Goal: Information Seeking & Learning: Understand process/instructions

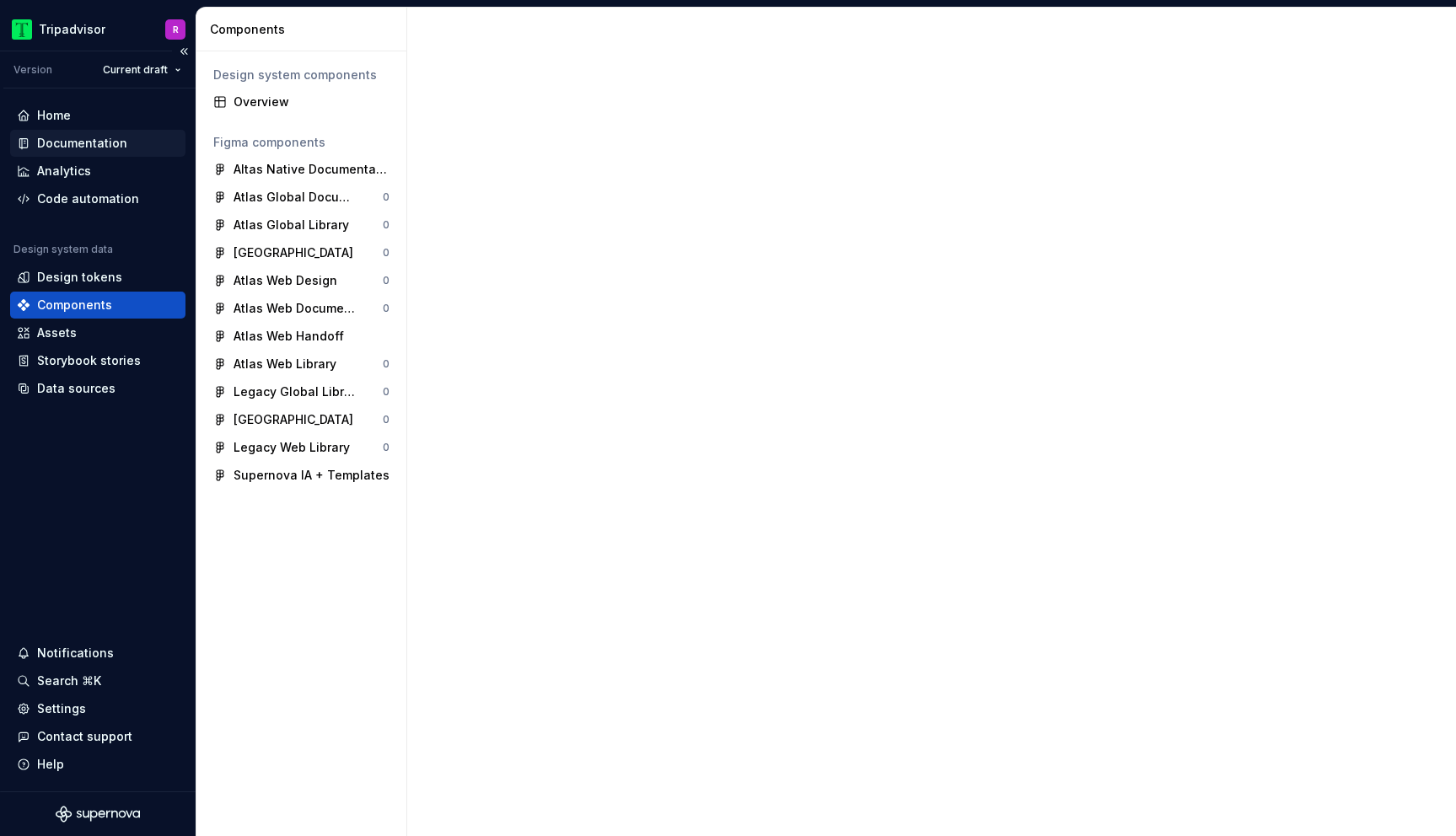
click at [60, 141] on div "Documentation" at bounding box center [82, 142] width 91 height 17
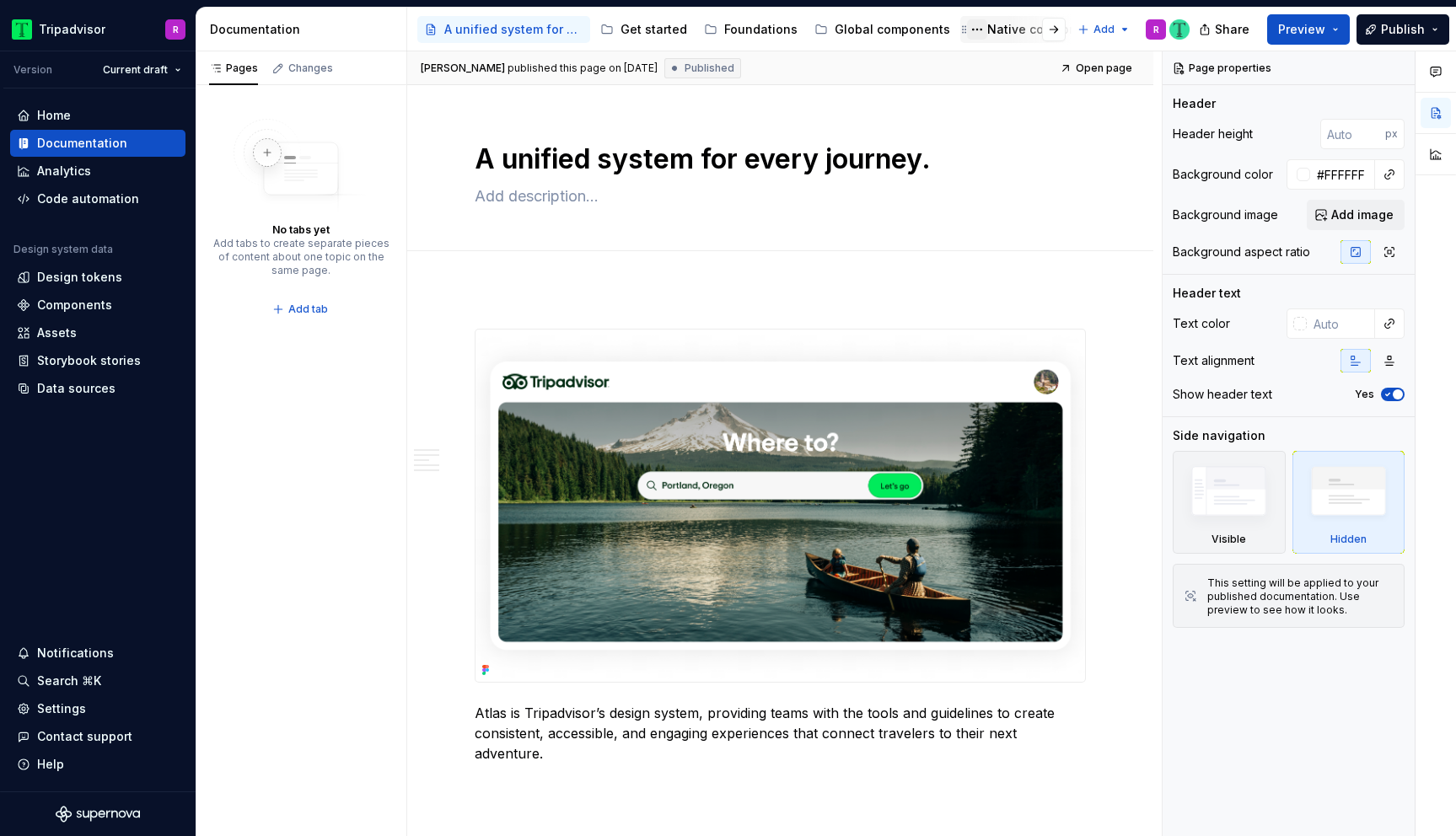
click at [969, 29] on button "Page tree" at bounding box center [977, 29] width 20 height 20
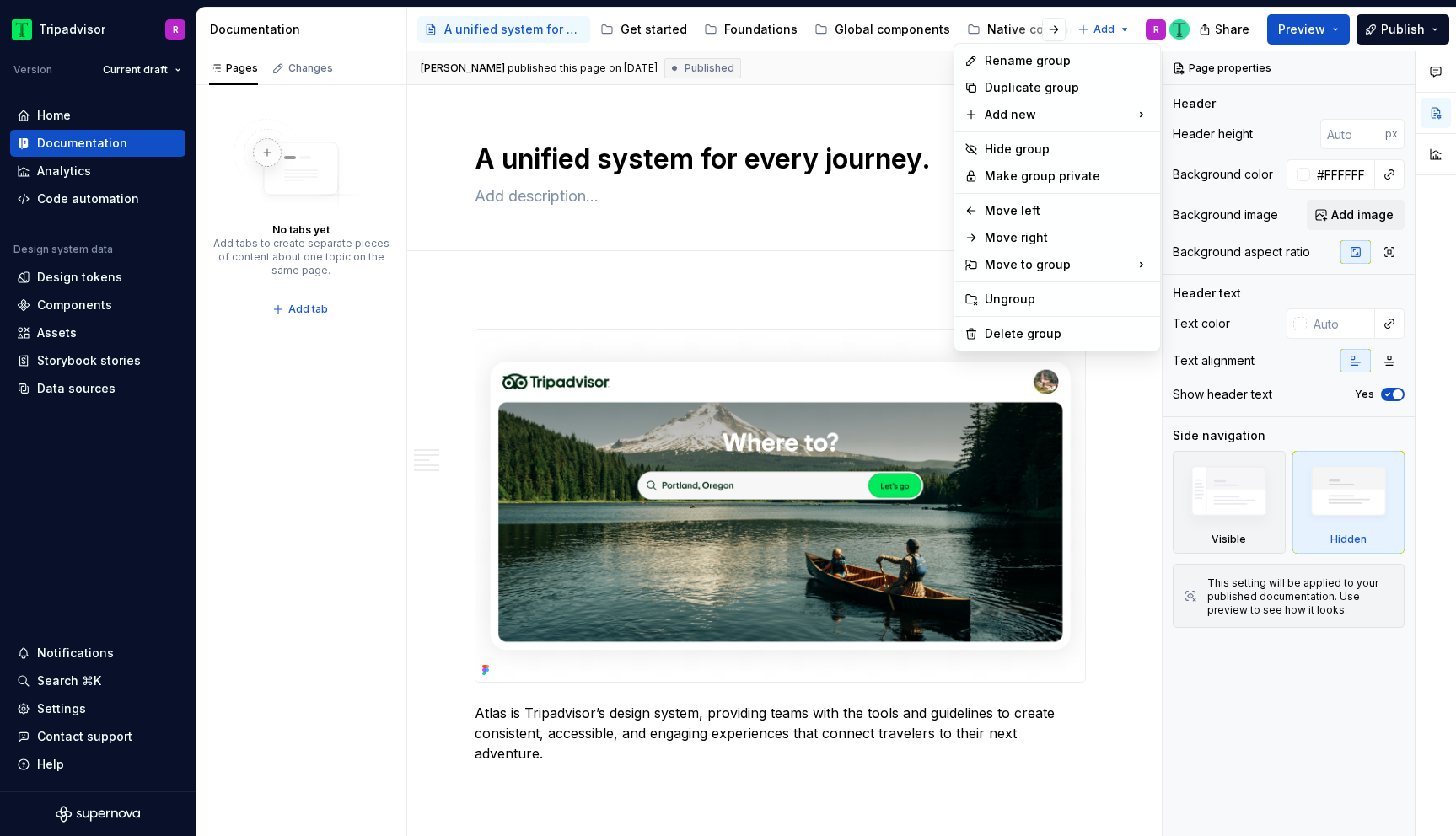
click at [669, 288] on html "Tripadvisor R Version Current draft Home Documentation Analytics Code automatio…" at bounding box center [728, 418] width 1456 height 836
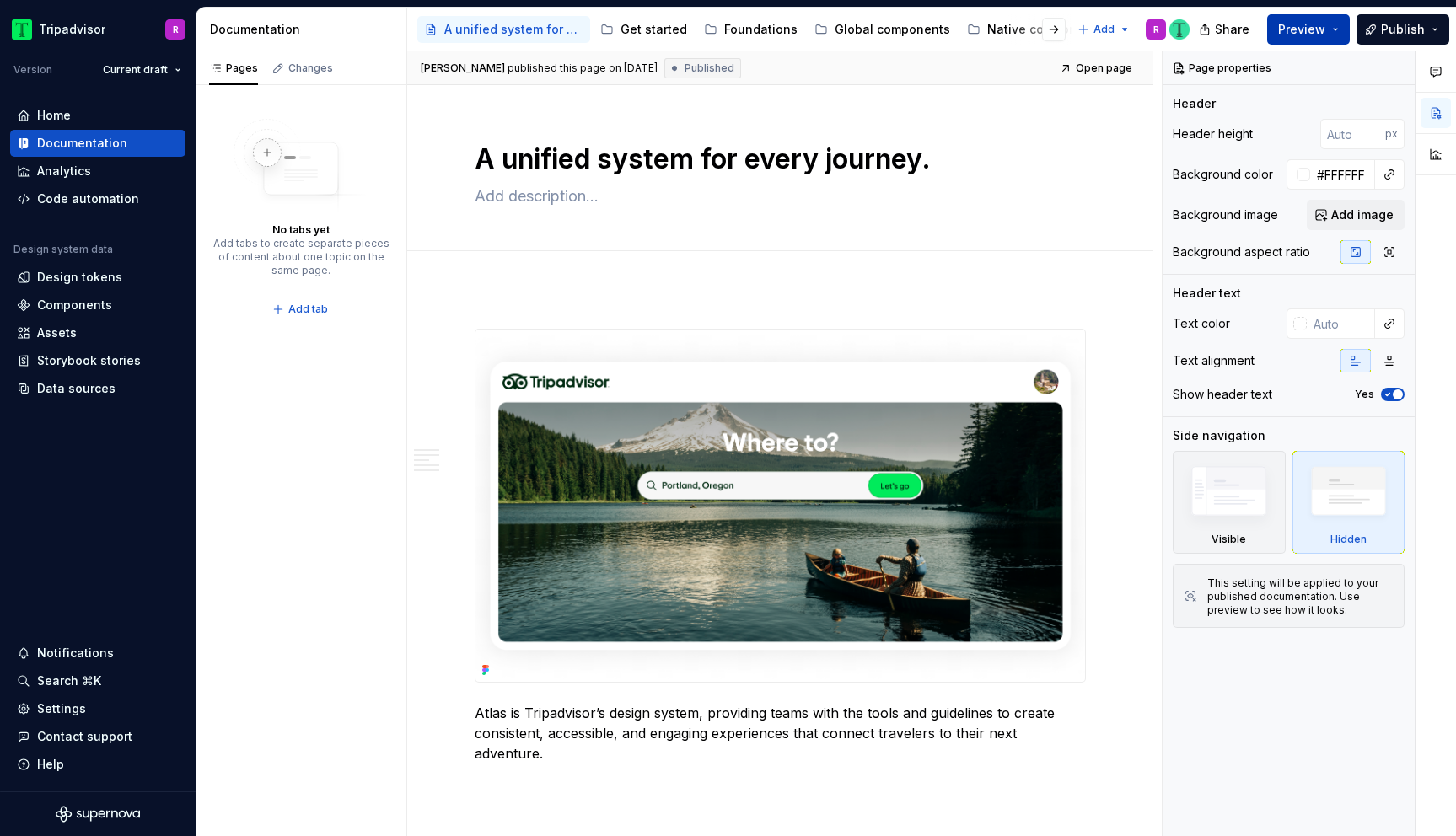
click at [1337, 29] on button "Preview" at bounding box center [1308, 29] width 83 height 30
click at [800, 203] on textarea at bounding box center [777, 197] width 611 height 27
click at [987, 26] on div "Native components" at bounding box center [1045, 29] width 116 height 17
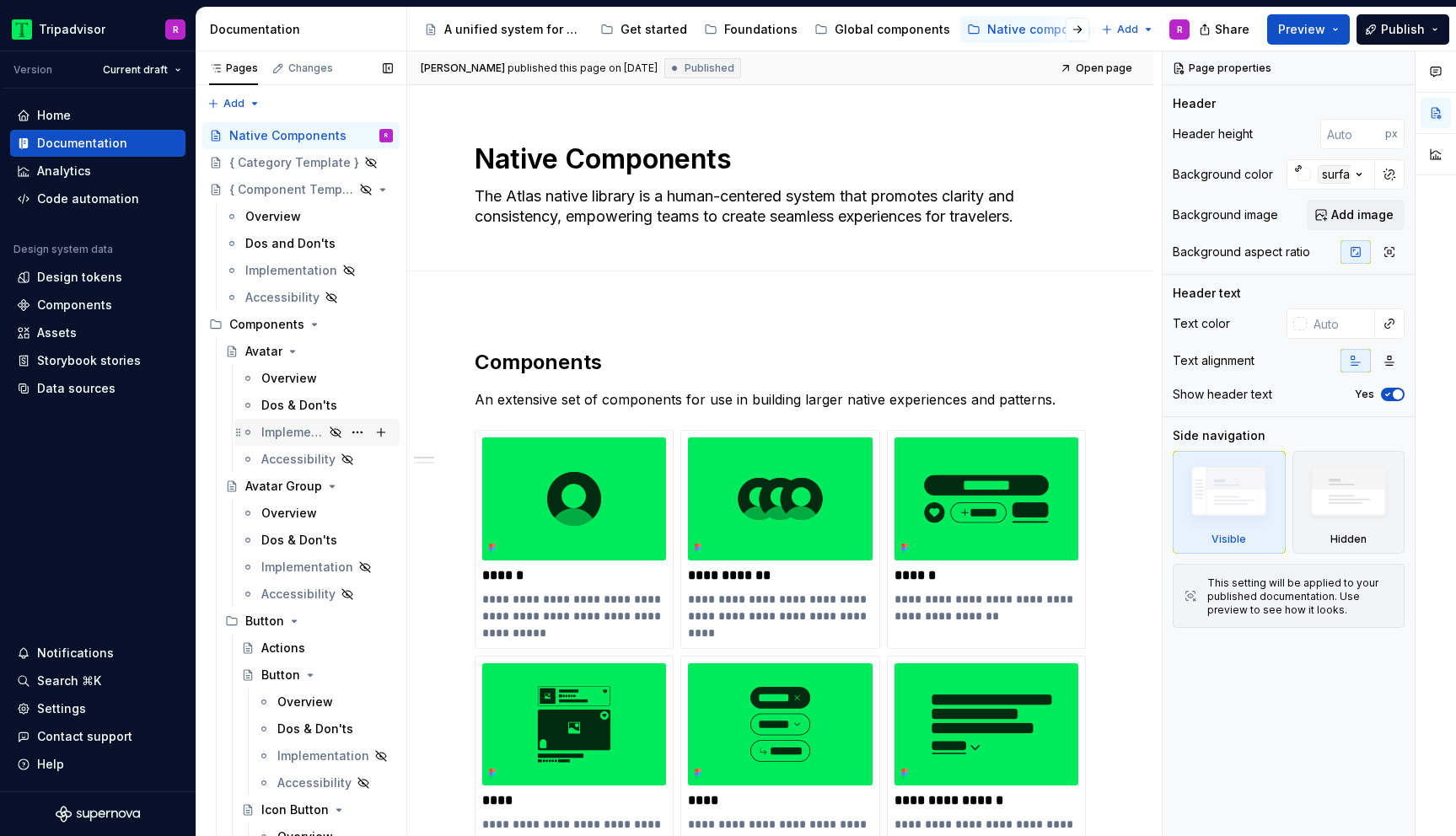
click at [287, 430] on div "Implementation" at bounding box center [292, 432] width 62 height 17
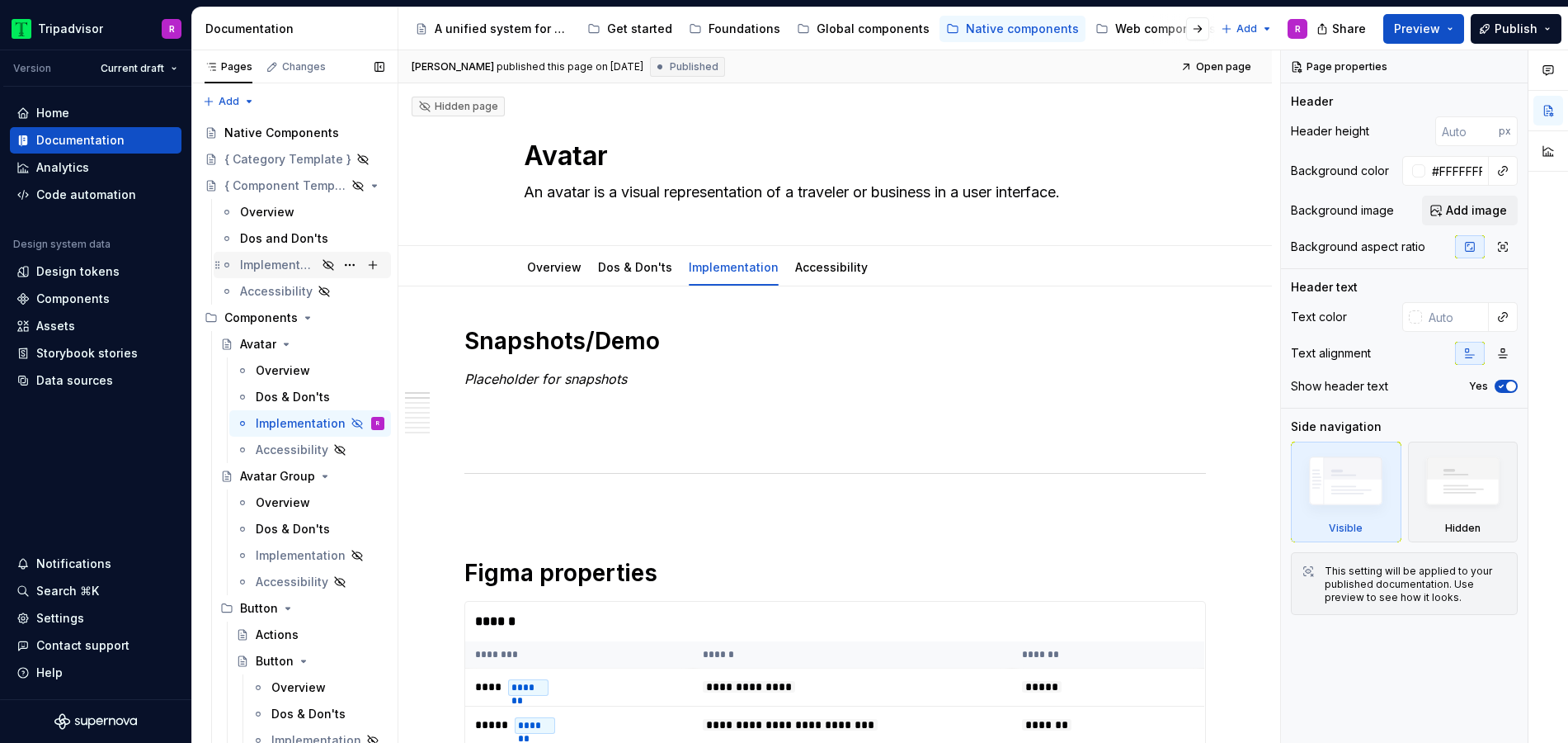
click at [277, 262] on div "Implementation" at bounding box center [278, 264] width 76 height 16
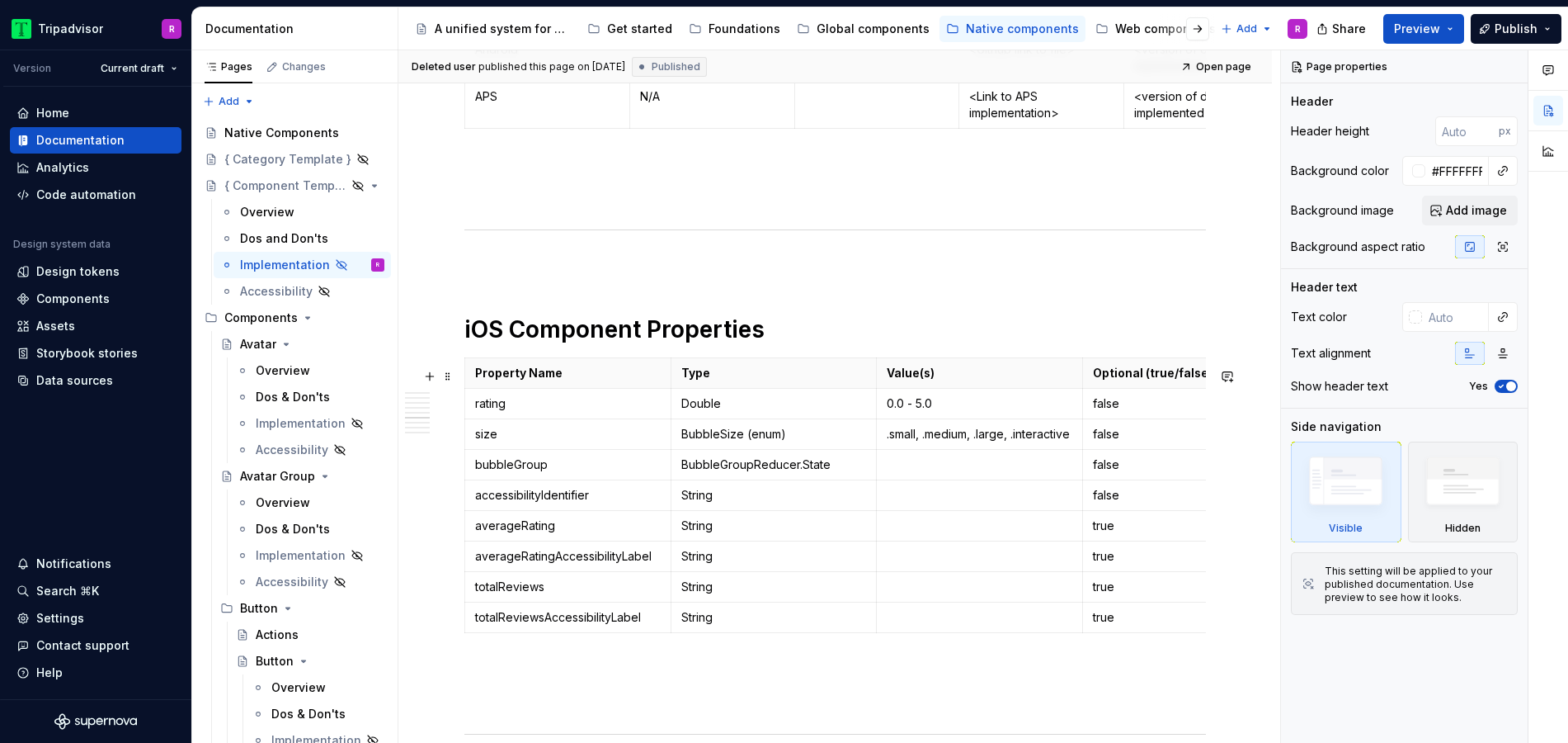
scroll to position [2322, 0]
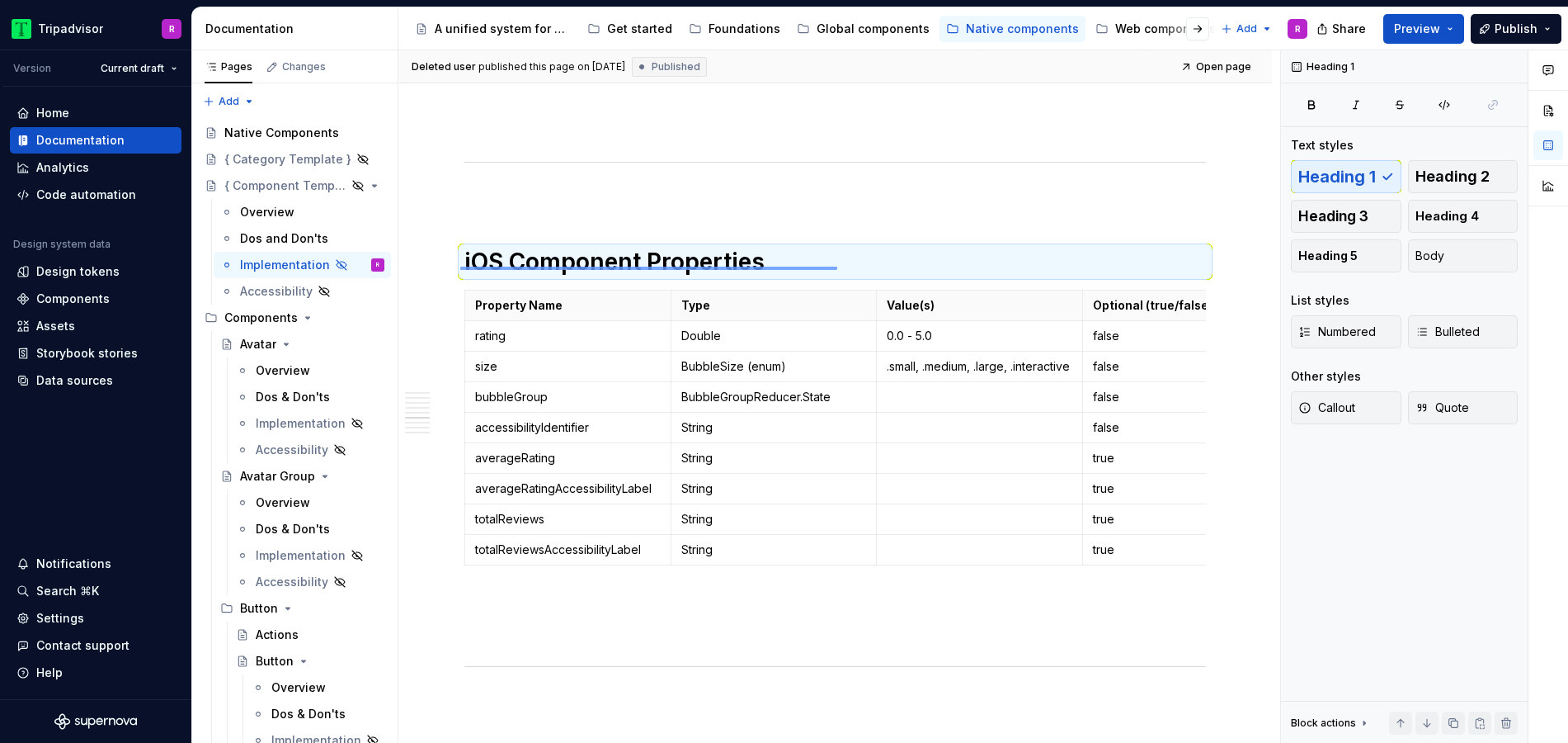
drag, startPoint x: 460, startPoint y: 269, endPoint x: 837, endPoint y: 266, distance: 377.0
click at [837, 266] on div "**********" at bounding box center [839, 397] width 882 height 693
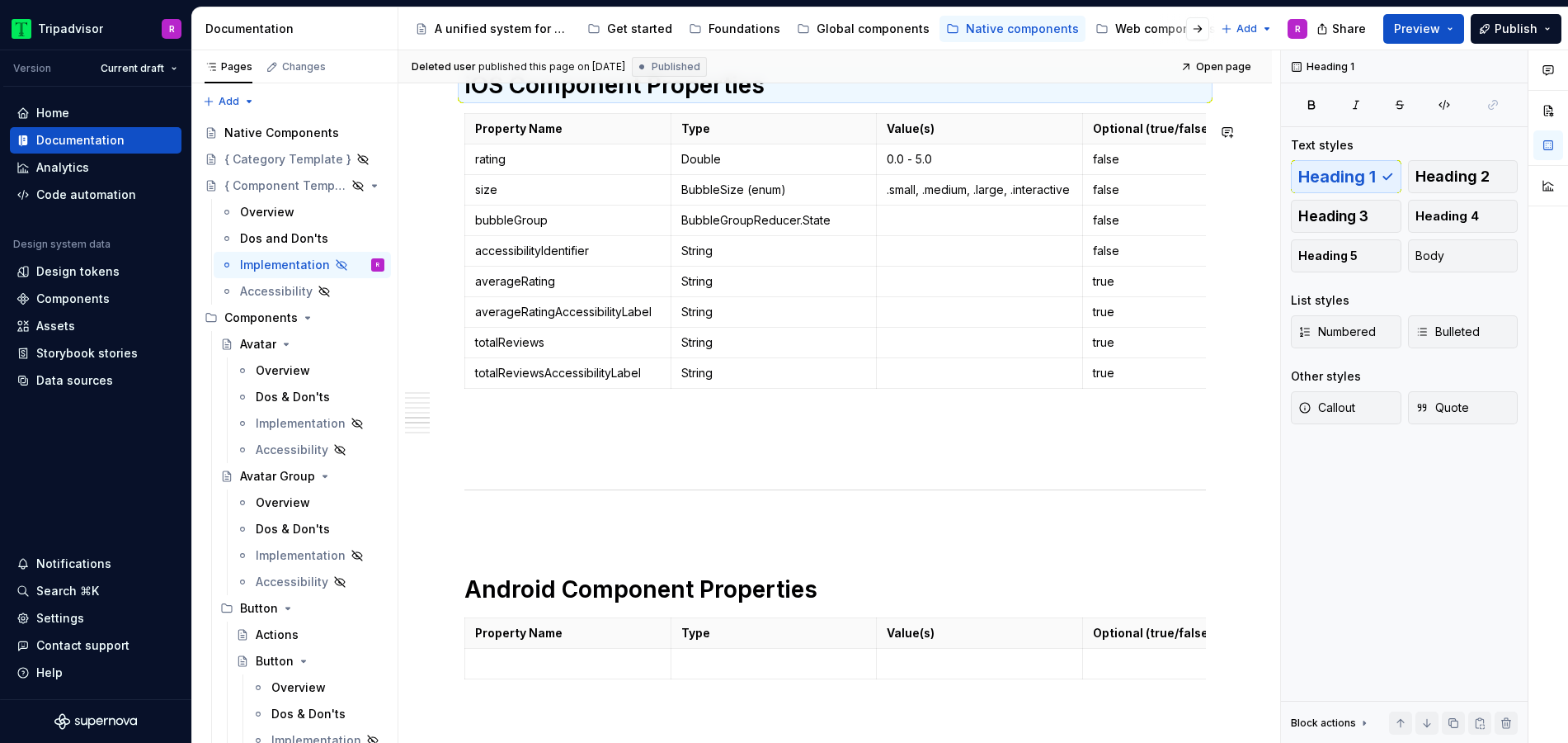
scroll to position [2494, 0]
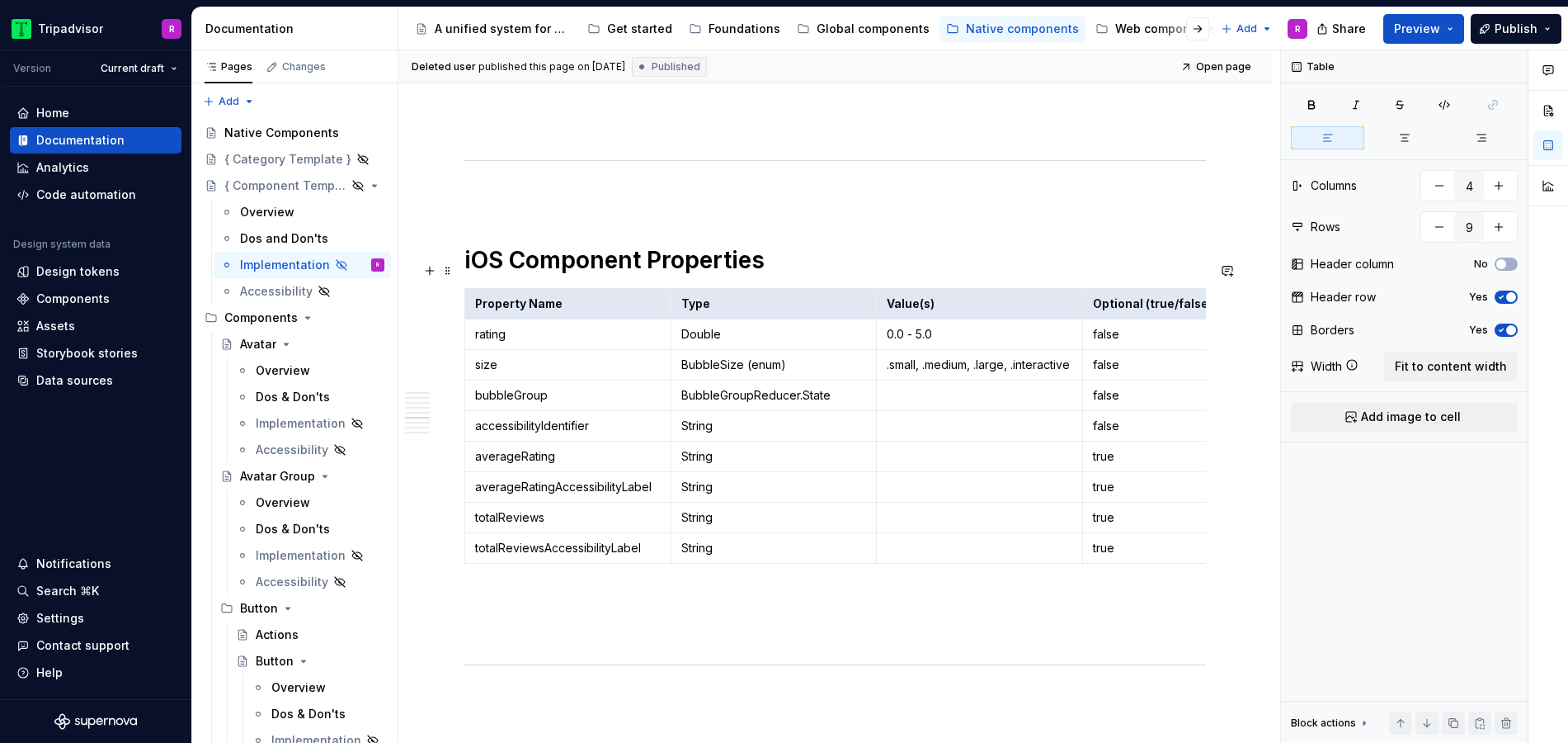
drag, startPoint x: 477, startPoint y: 142, endPoint x: 1141, endPoint y: 198, distance: 666.4
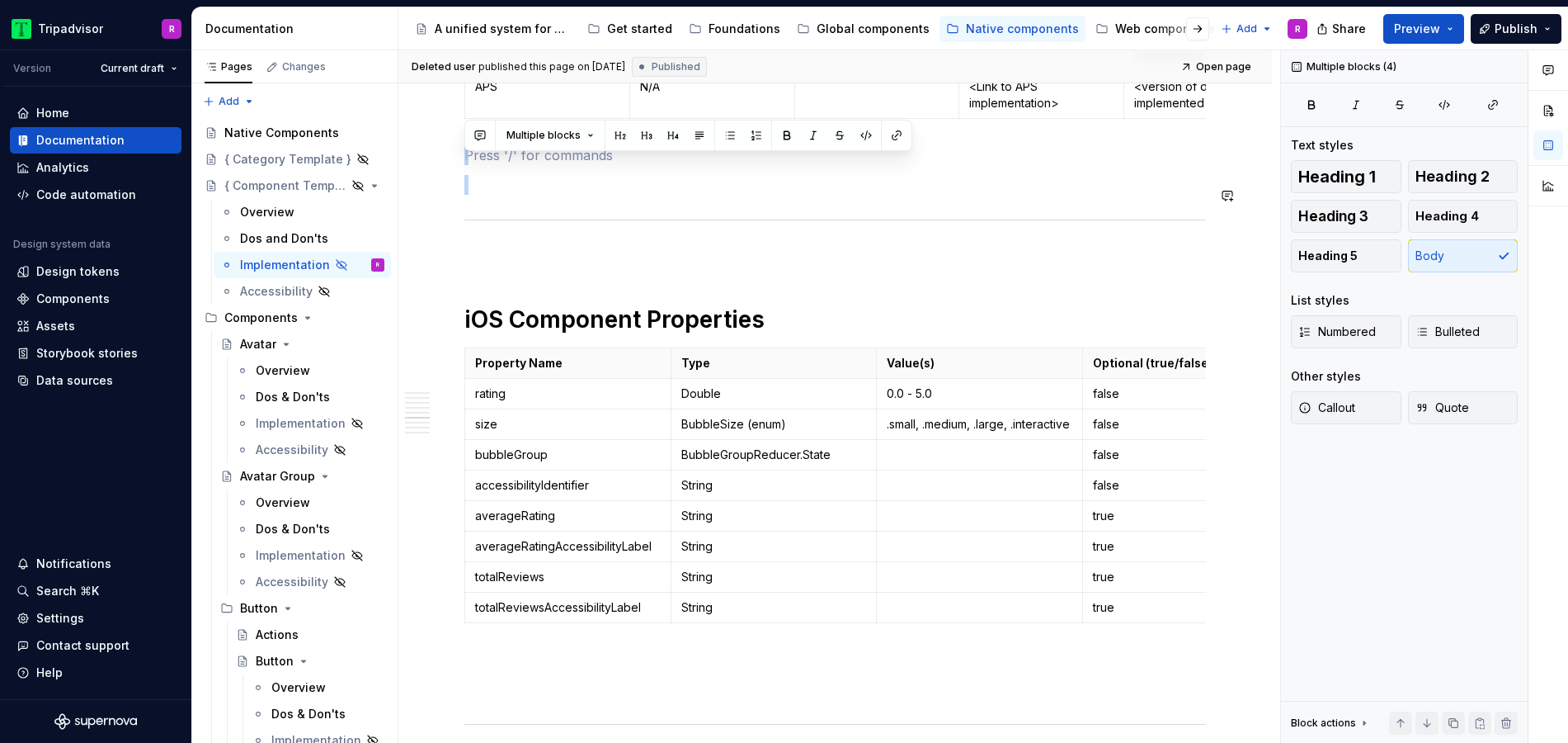
drag, startPoint x: 1141, startPoint y: 198, endPoint x: 1140, endPoint y: 241, distance: 43.0
click at [1040, 371] on p "Value(s)" at bounding box center [979, 362] width 186 height 16
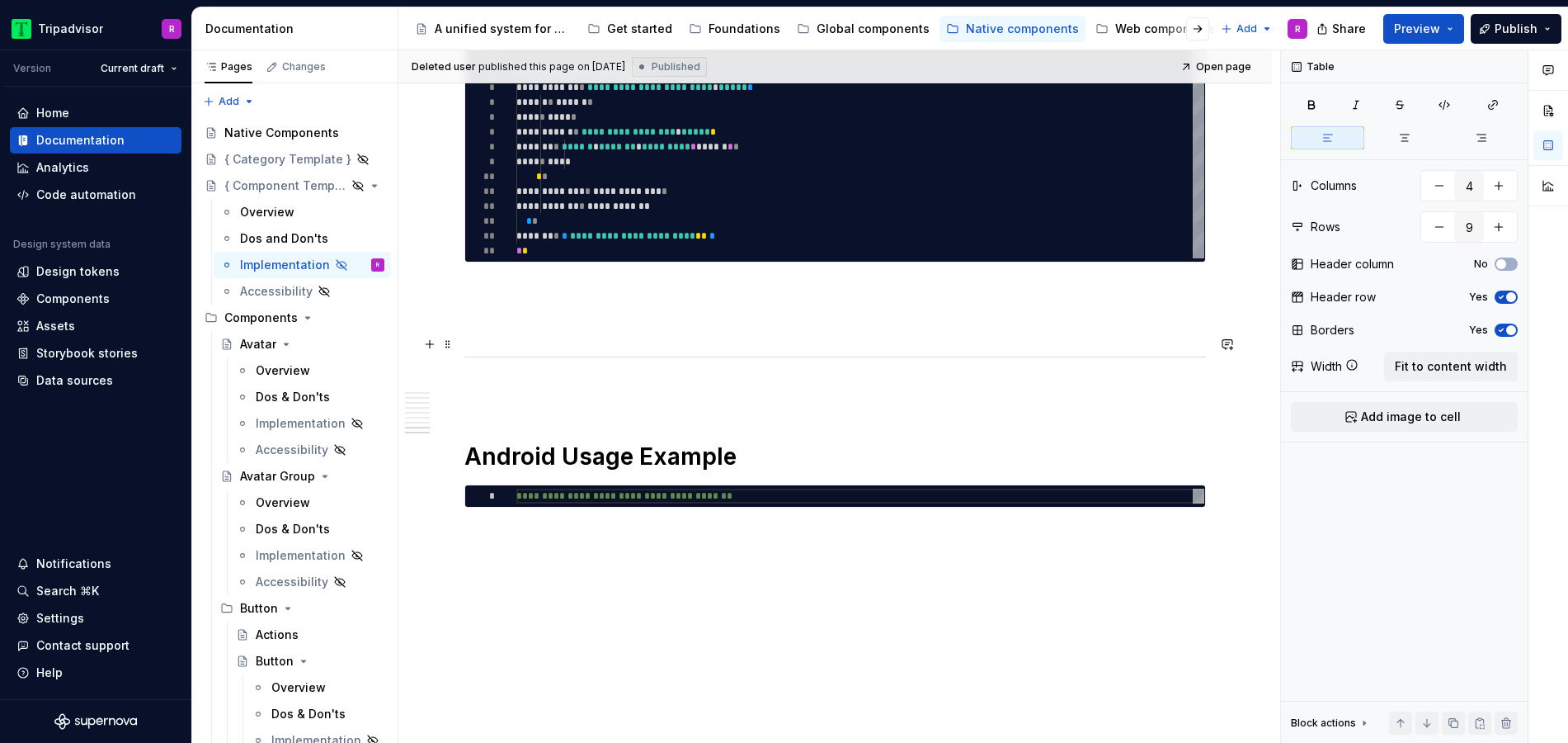
scroll to position [3379, 0]
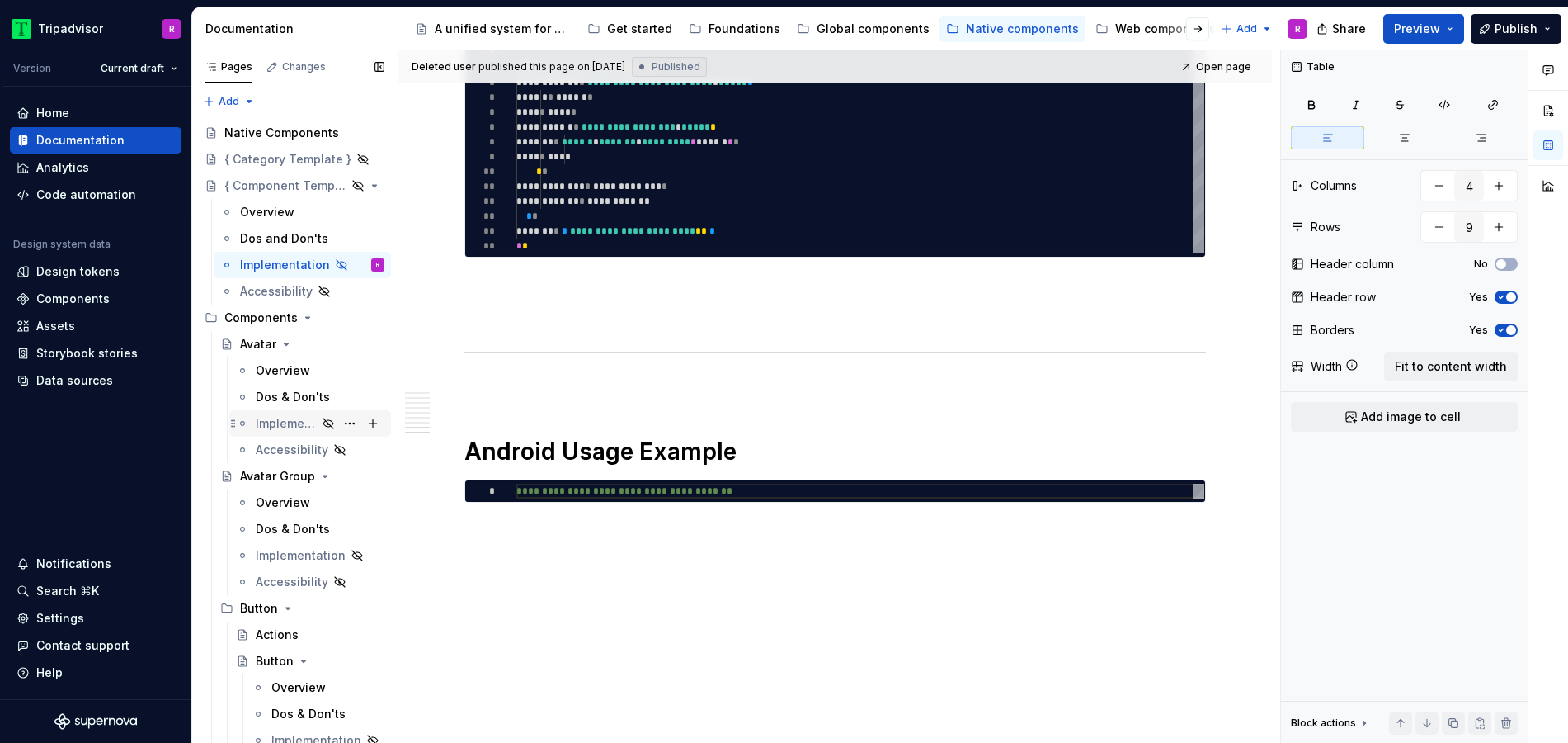
click at [288, 422] on div "Implementation" at bounding box center [286, 423] width 61 height 16
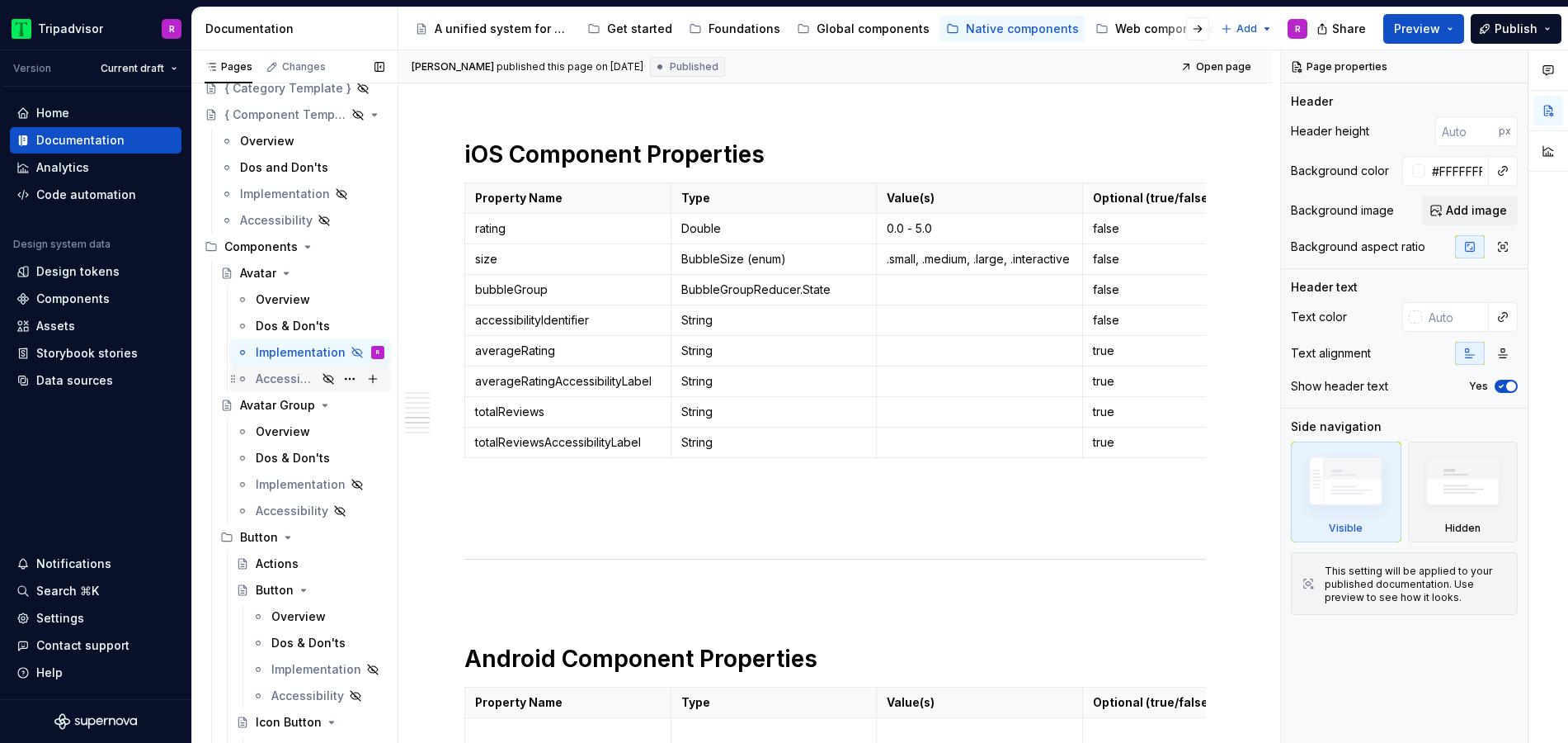
scroll to position [186, 0]
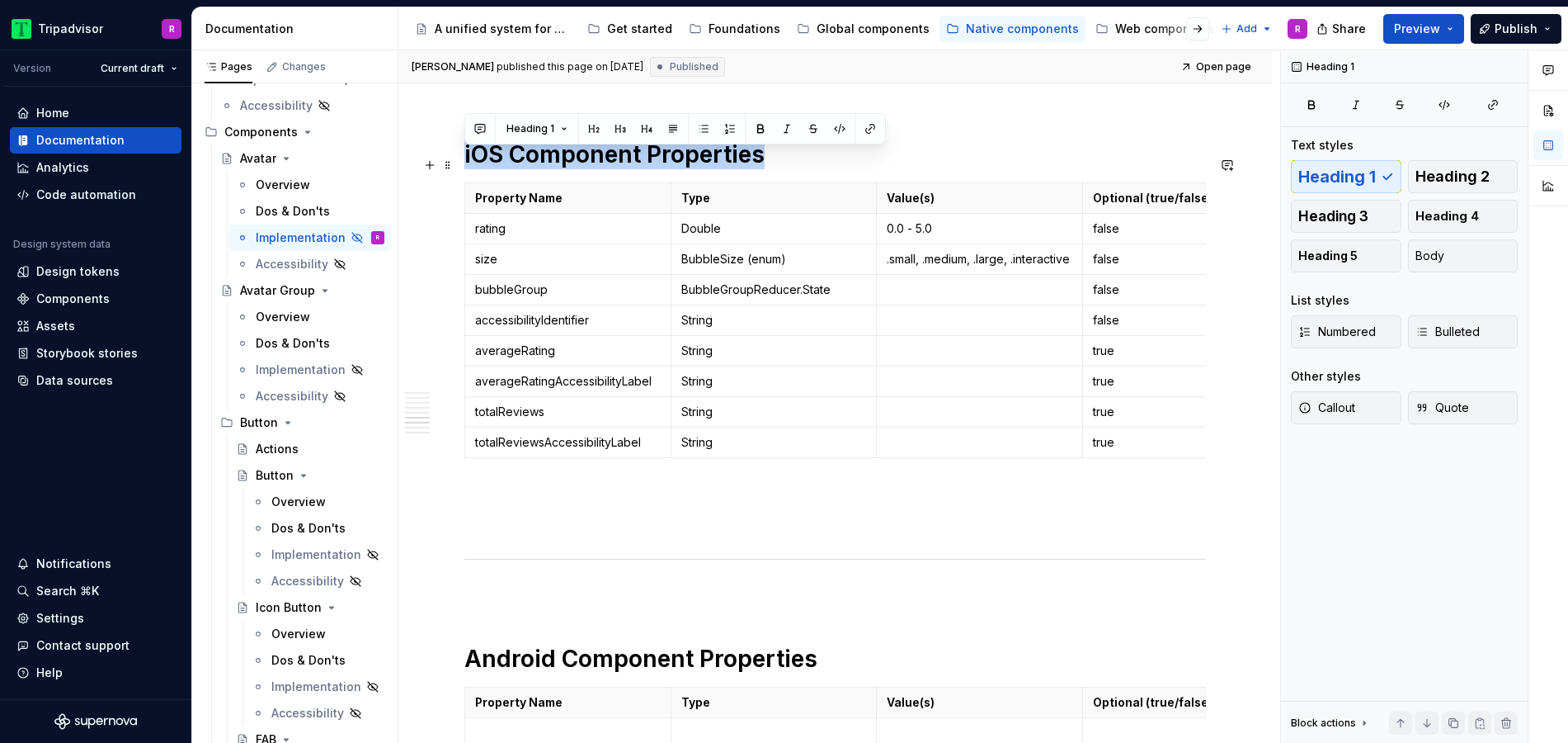
drag, startPoint x: 466, startPoint y: 163, endPoint x: 909, endPoint y: 163, distance: 443.0
click at [909, 163] on h1 "iOS Component Properties" at bounding box center [835, 154] width 742 height 30
click at [784, 169] on h1 "iOS Component Properties" at bounding box center [835, 154] width 742 height 30
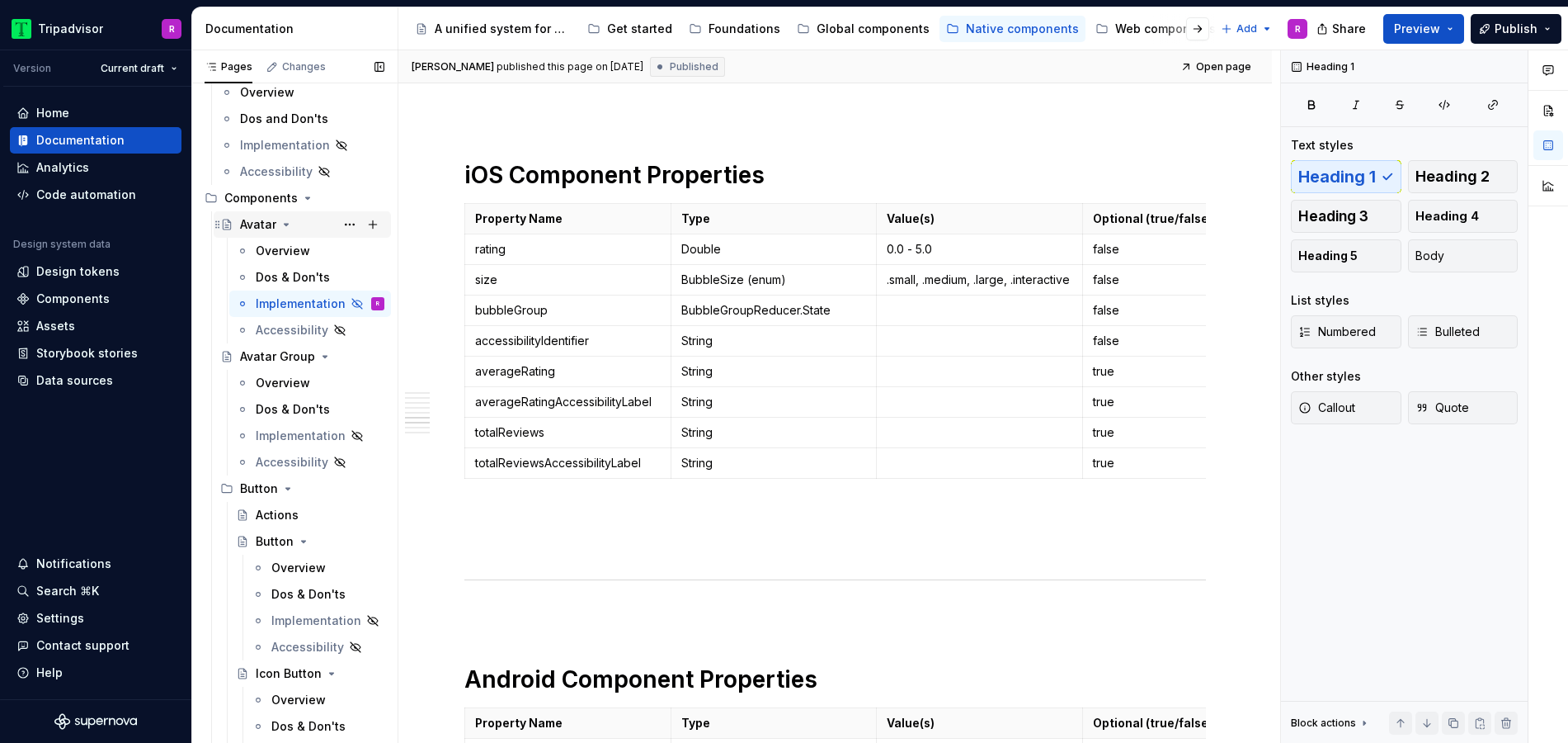
scroll to position [0, 0]
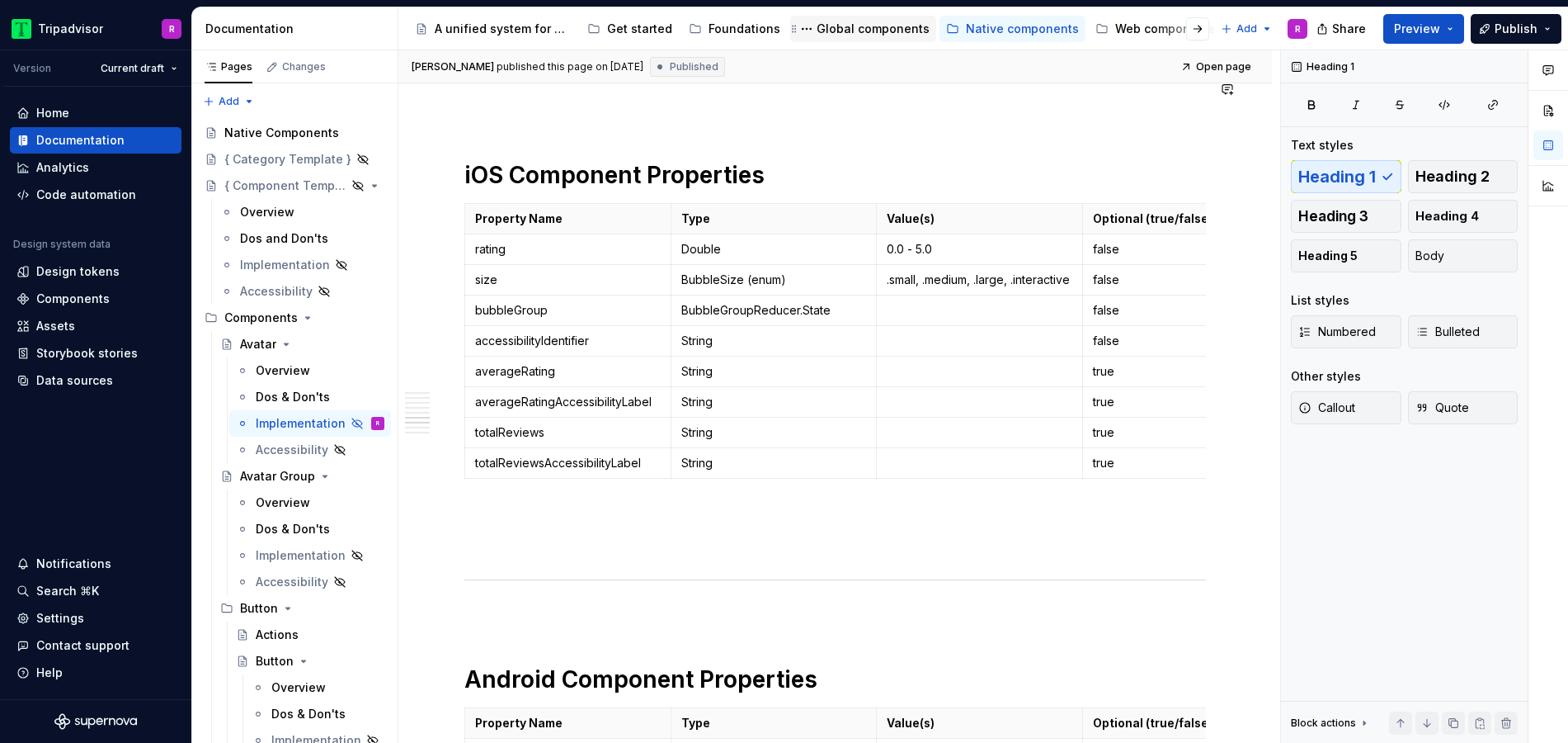
click at [843, 27] on div "Global components" at bounding box center [872, 29] width 113 height 16
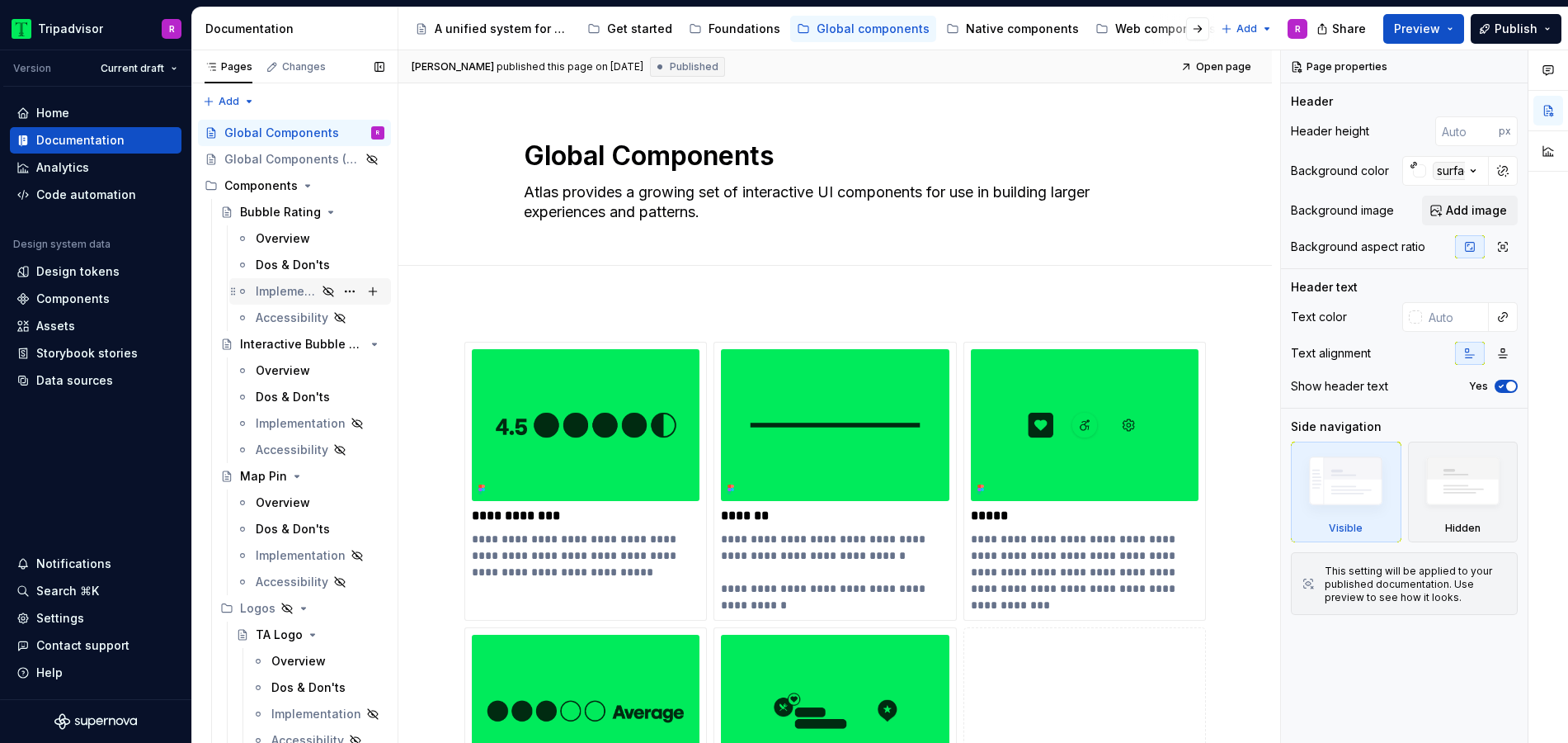
click at [294, 288] on div "Implementation" at bounding box center [286, 291] width 61 height 16
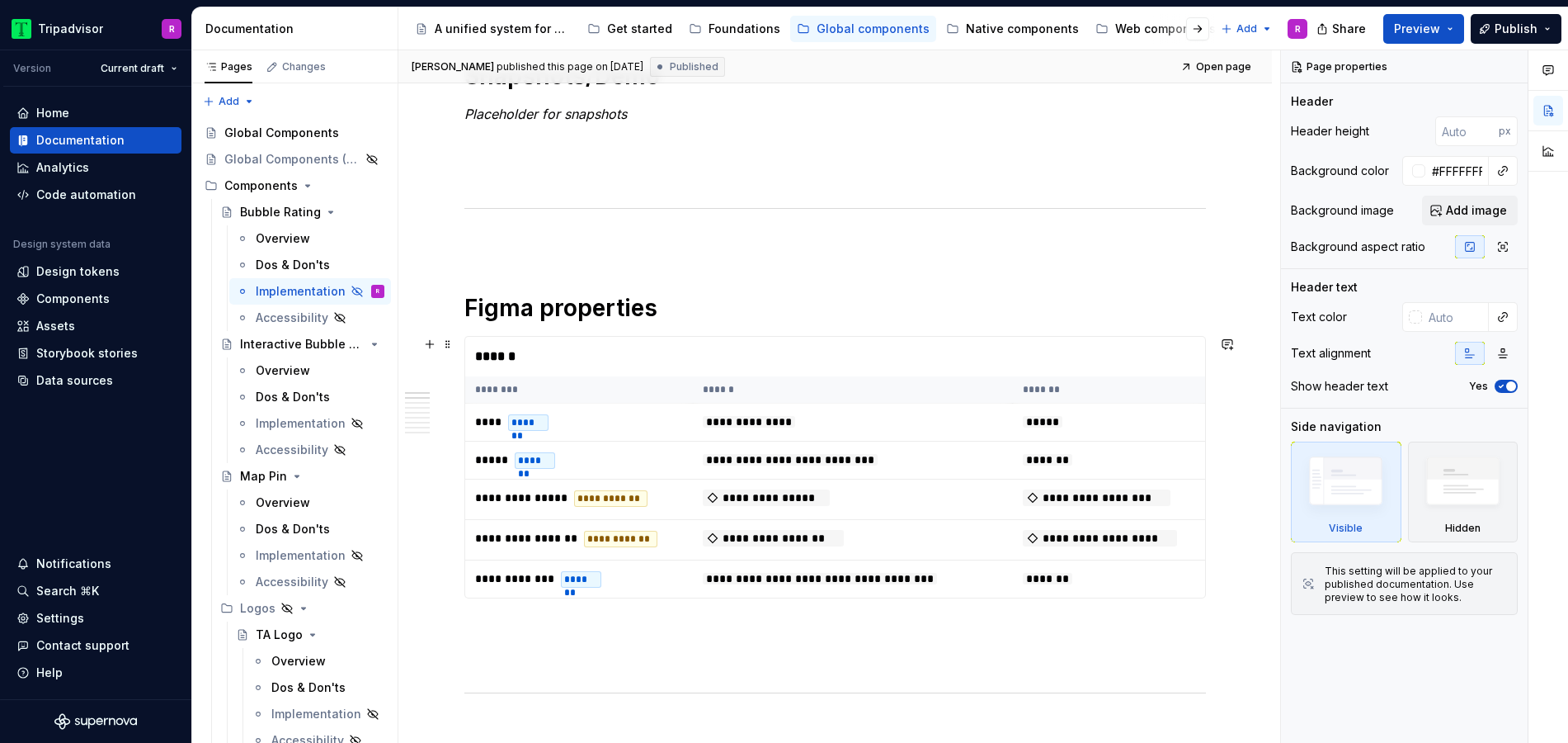
scroll to position [340, 0]
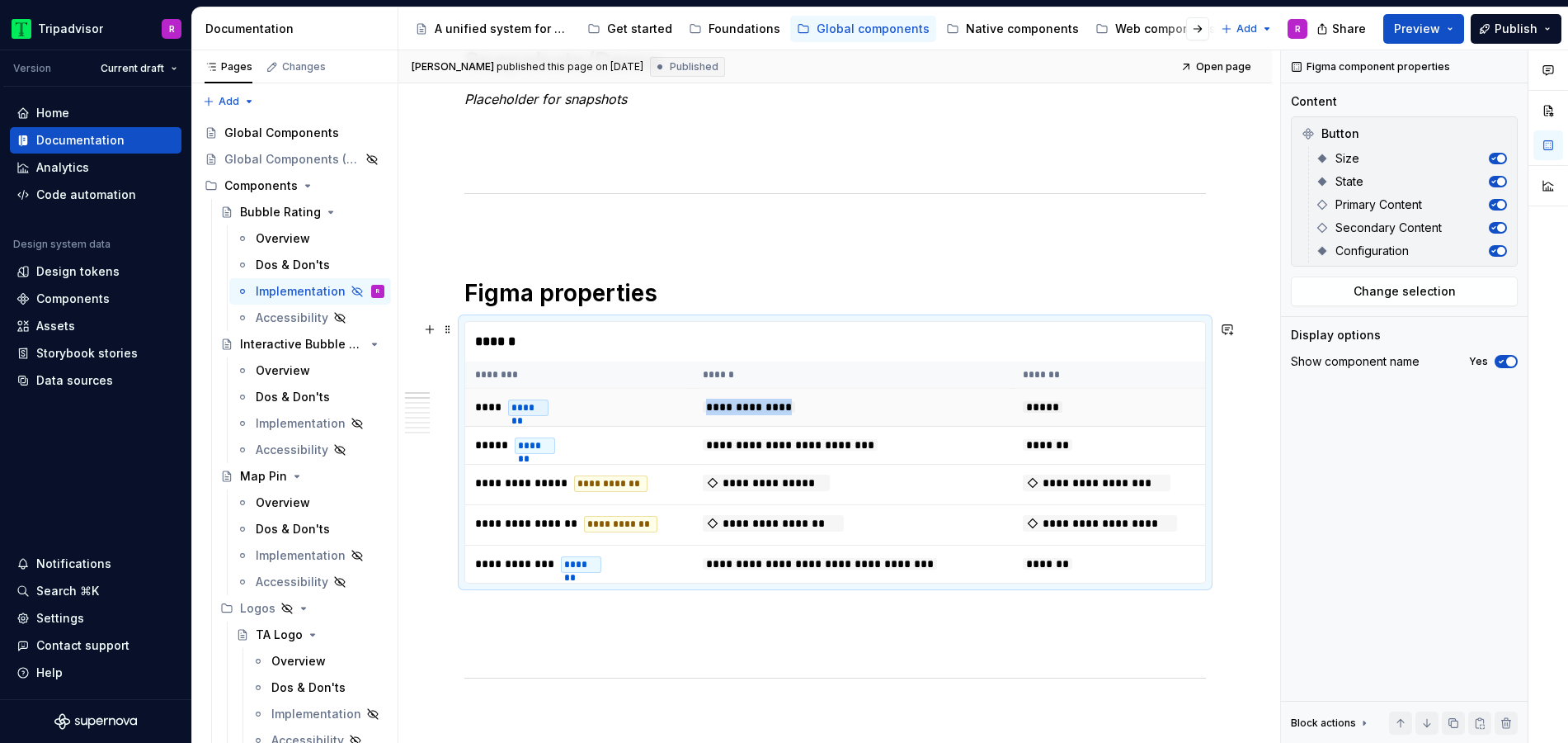
type textarea "*"
drag, startPoint x: 695, startPoint y: 413, endPoint x: 828, endPoint y: 411, distance: 133.0
click at [828, 411] on td "**********" at bounding box center [852, 407] width 319 height 38
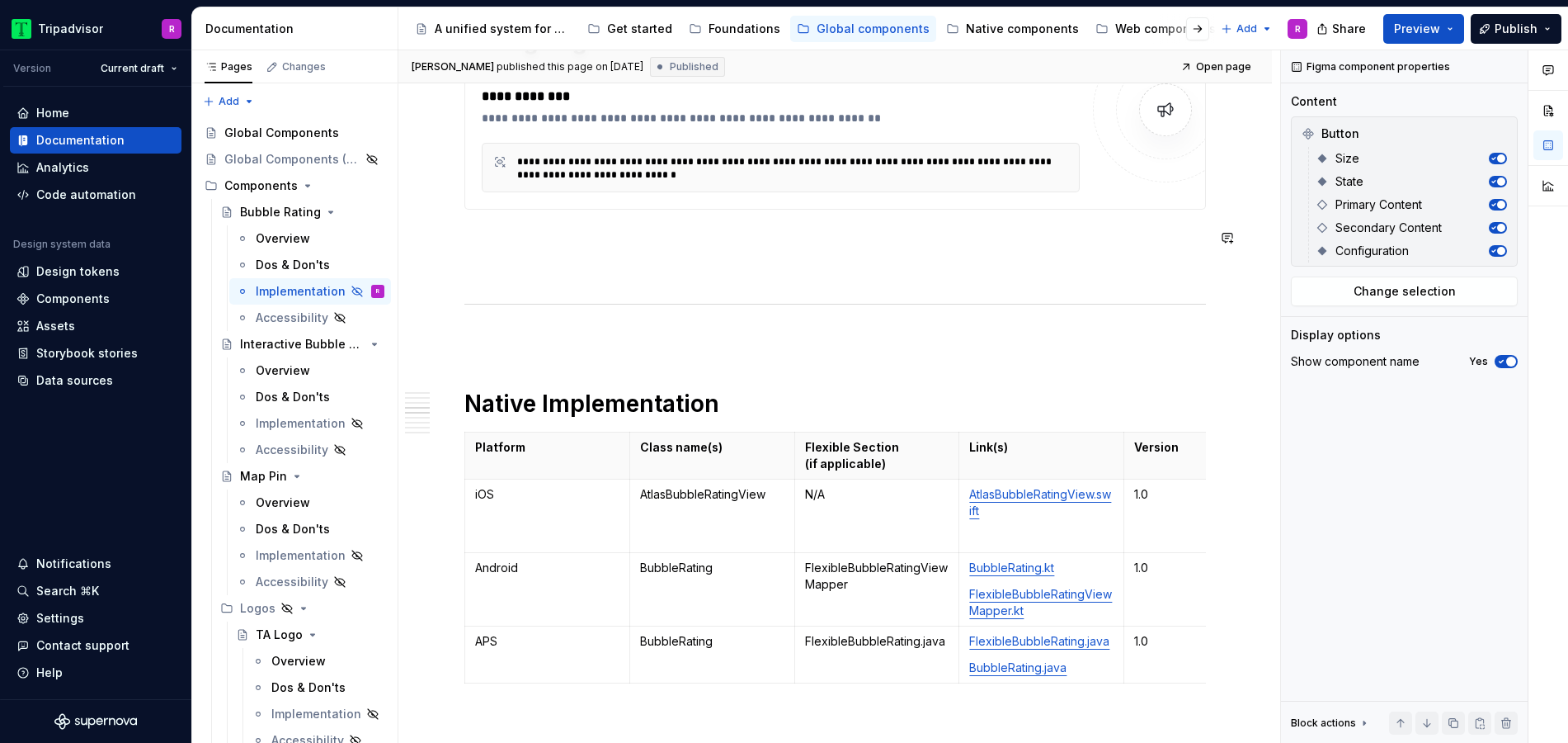
scroll to position [1923, 0]
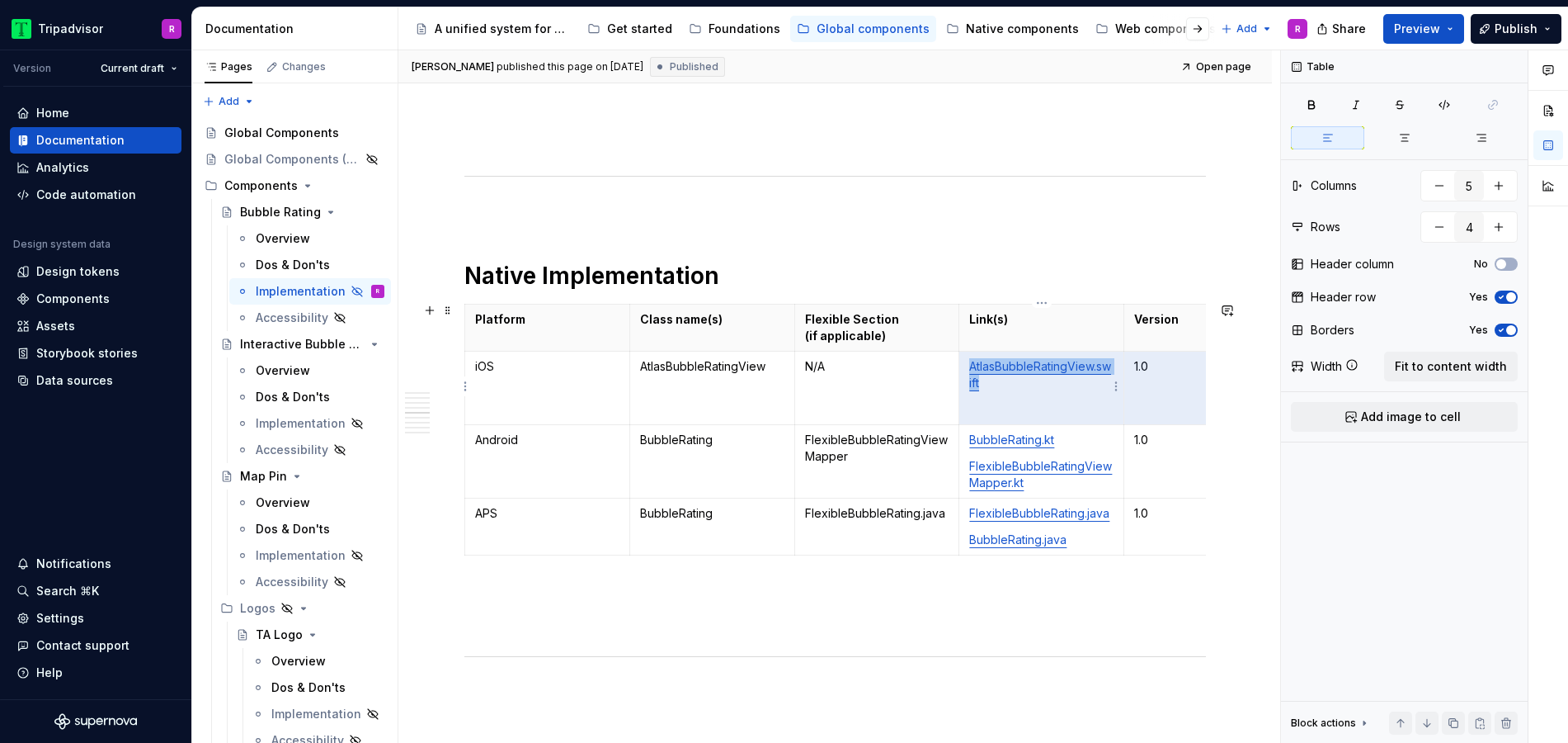
drag, startPoint x: 1159, startPoint y: 365, endPoint x: 1071, endPoint y: 364, distance: 88.0
click at [1071, 364] on tr "iOS AtlasBubbleRatingView N/A AtlasBubbleRatingView.swift 1.0" at bounding box center [877, 388] width 824 height 73
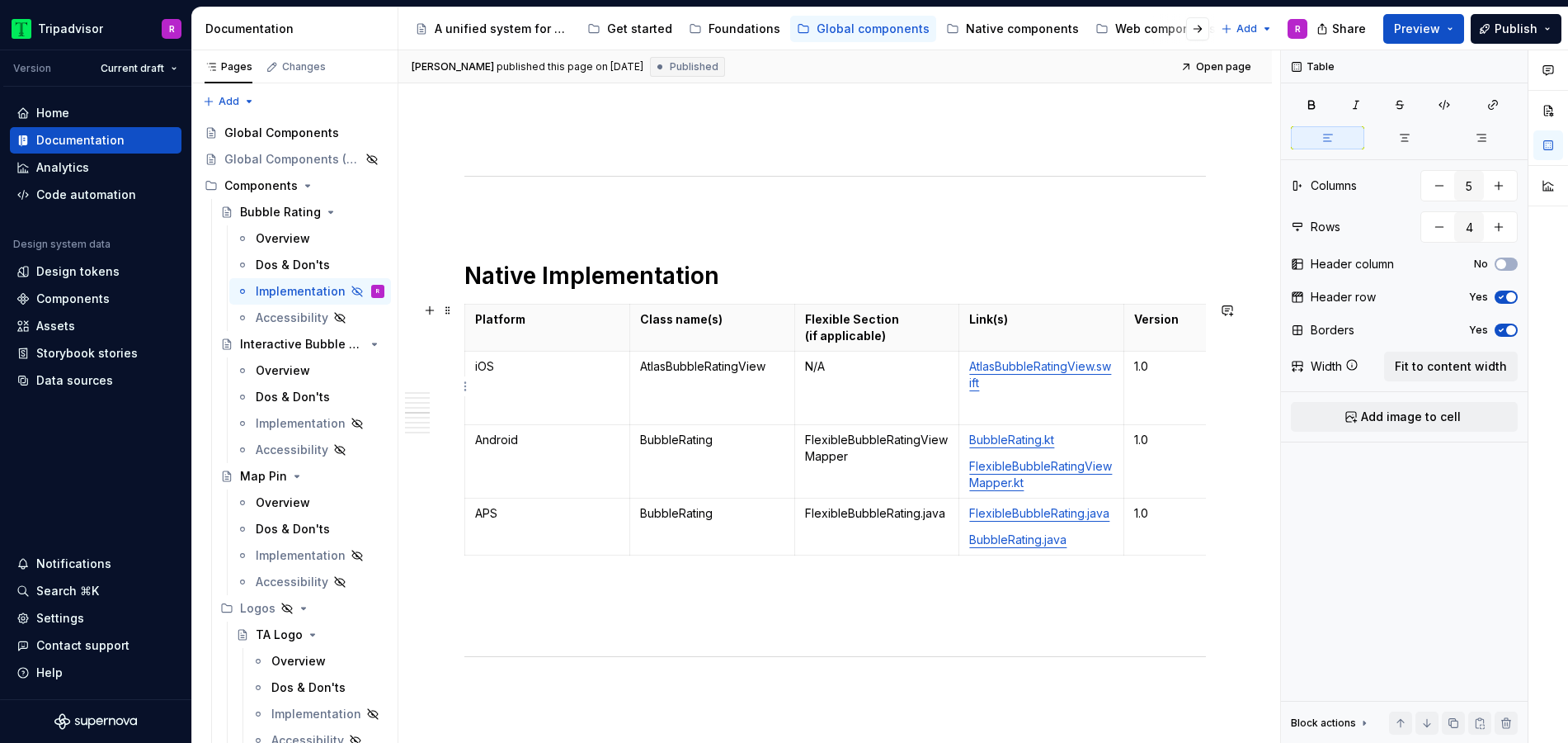
click at [1167, 384] on td "1.0" at bounding box center [1206, 388] width 165 height 73
click at [1020, 366] on link "AtlasBubbleRatingView.swift" at bounding box center [1040, 374] width 142 height 31
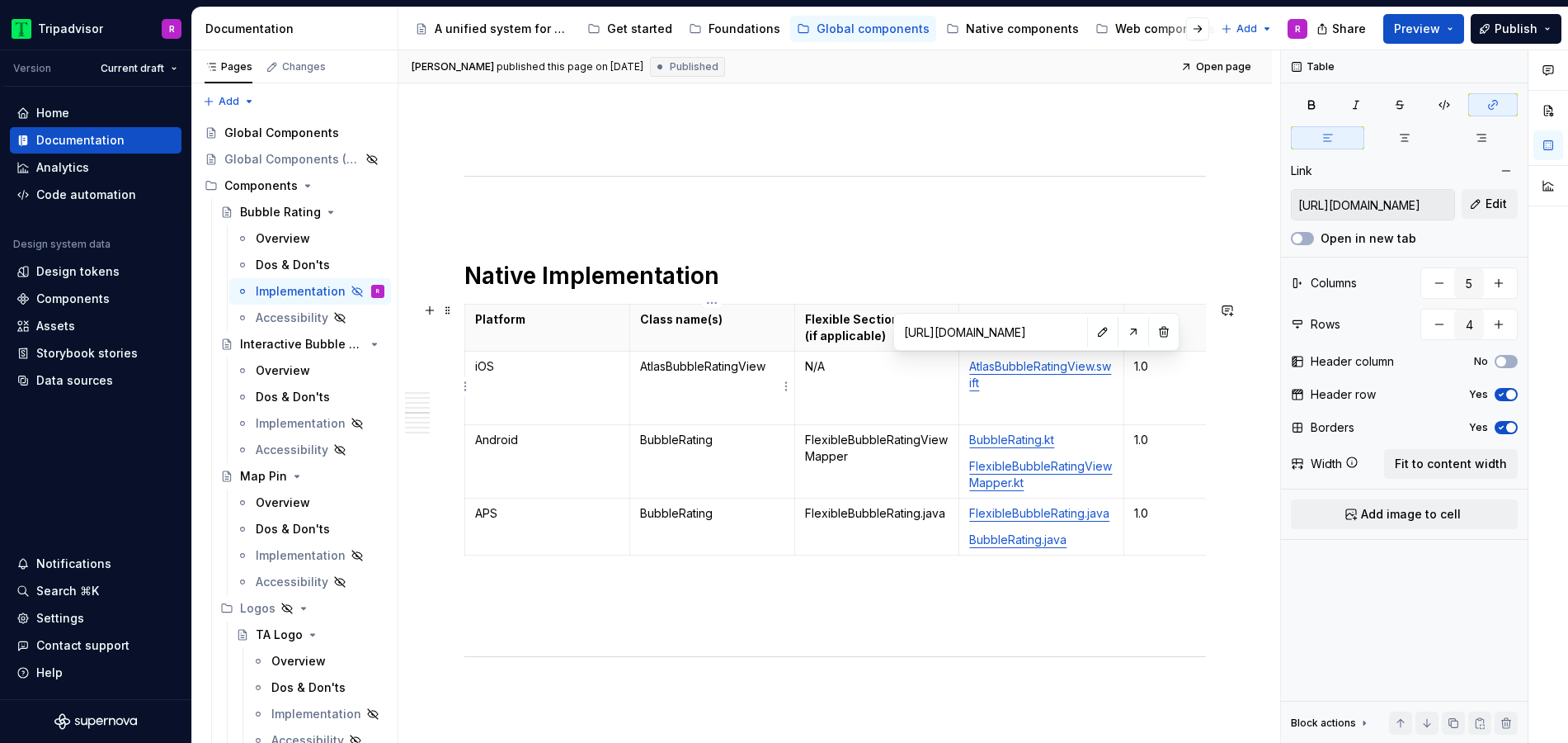
click at [688, 365] on p "AtlasBubbleRatingView" at bounding box center [711, 365] width 144 height 16
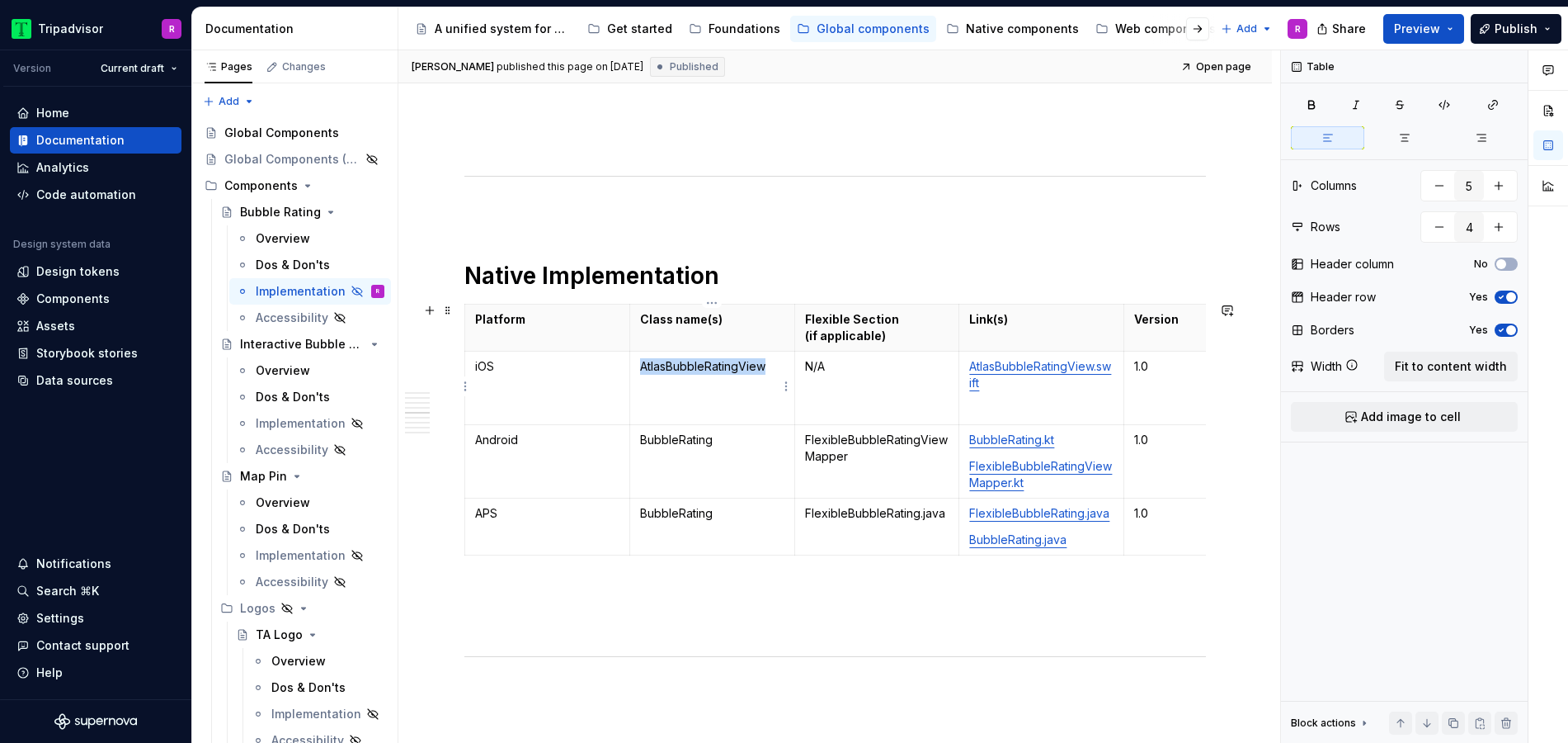
click at [688, 365] on p "AtlasBubbleRatingView" at bounding box center [711, 365] width 144 height 16
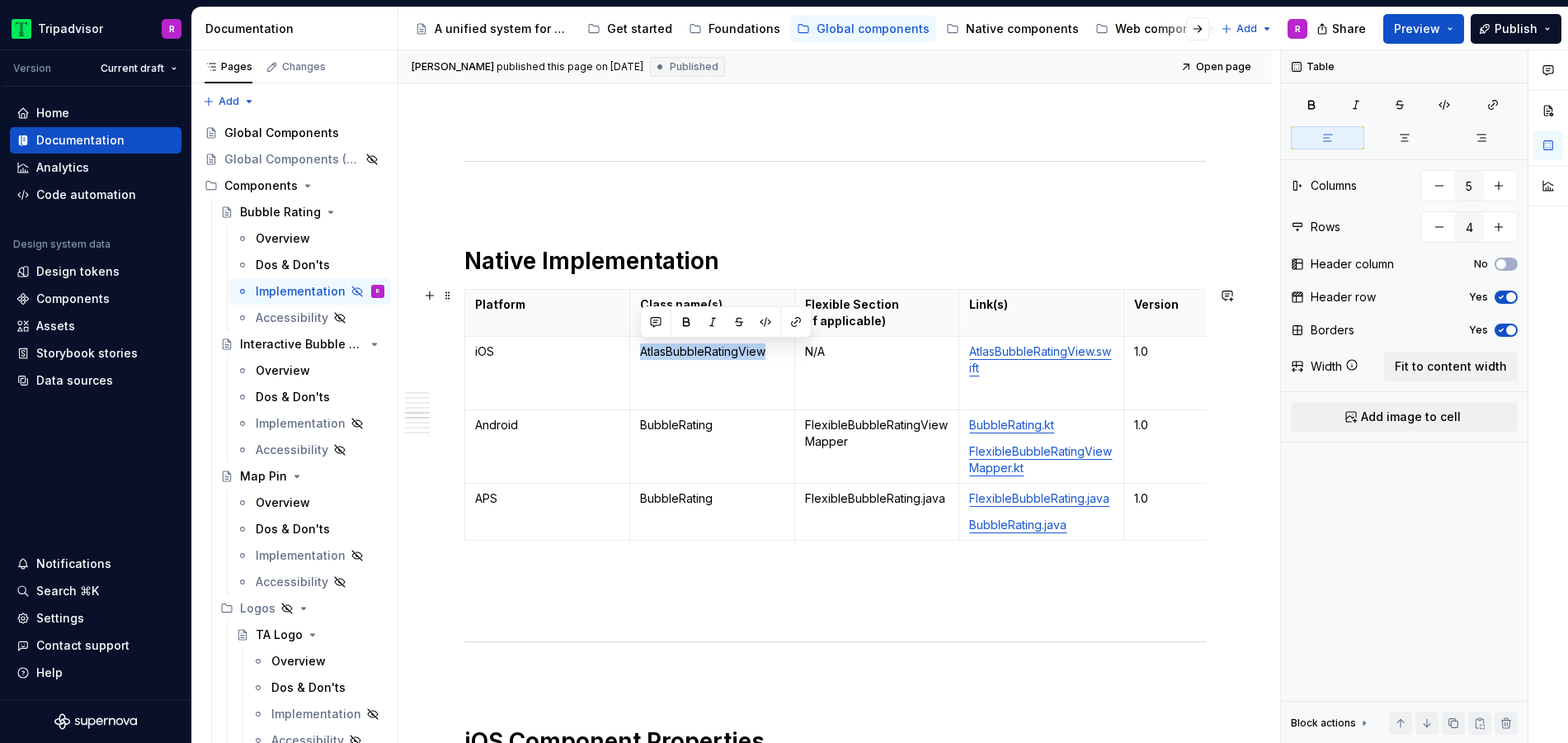
scroll to position [1938, 0]
click at [711, 352] on p "AtlasBubbleRatingView" at bounding box center [711, 350] width 144 height 16
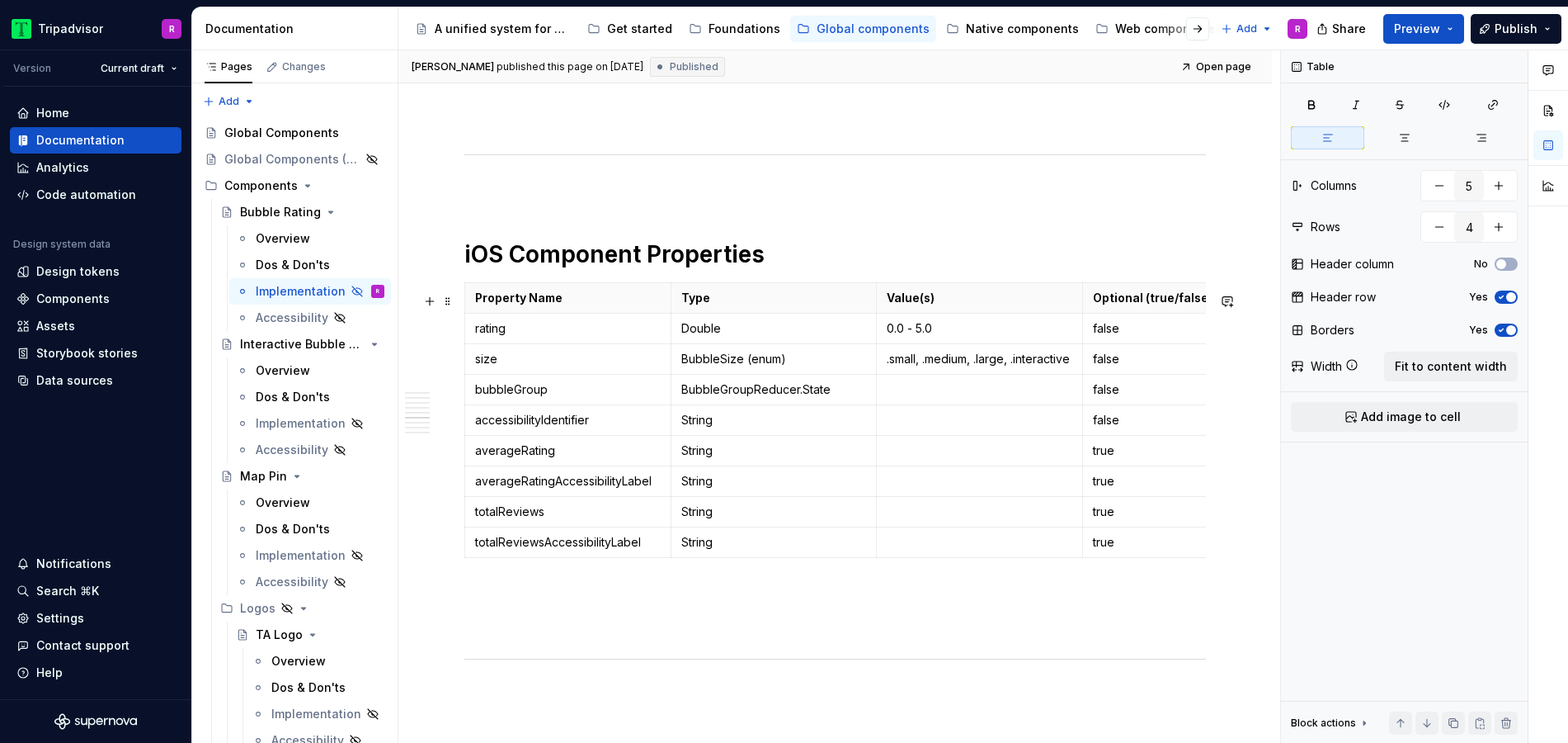
scroll to position [2428, 0]
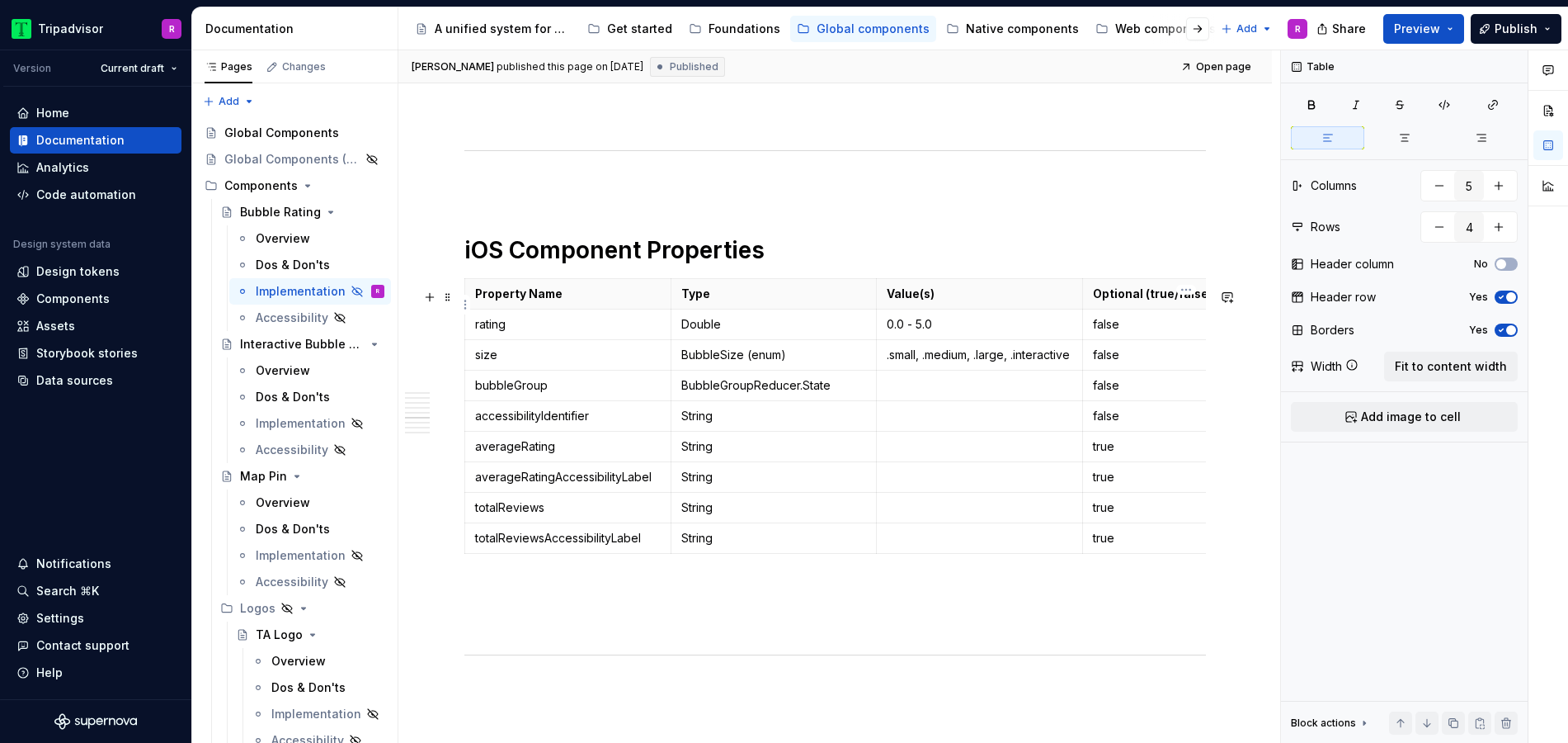
type input "4"
type input "9"
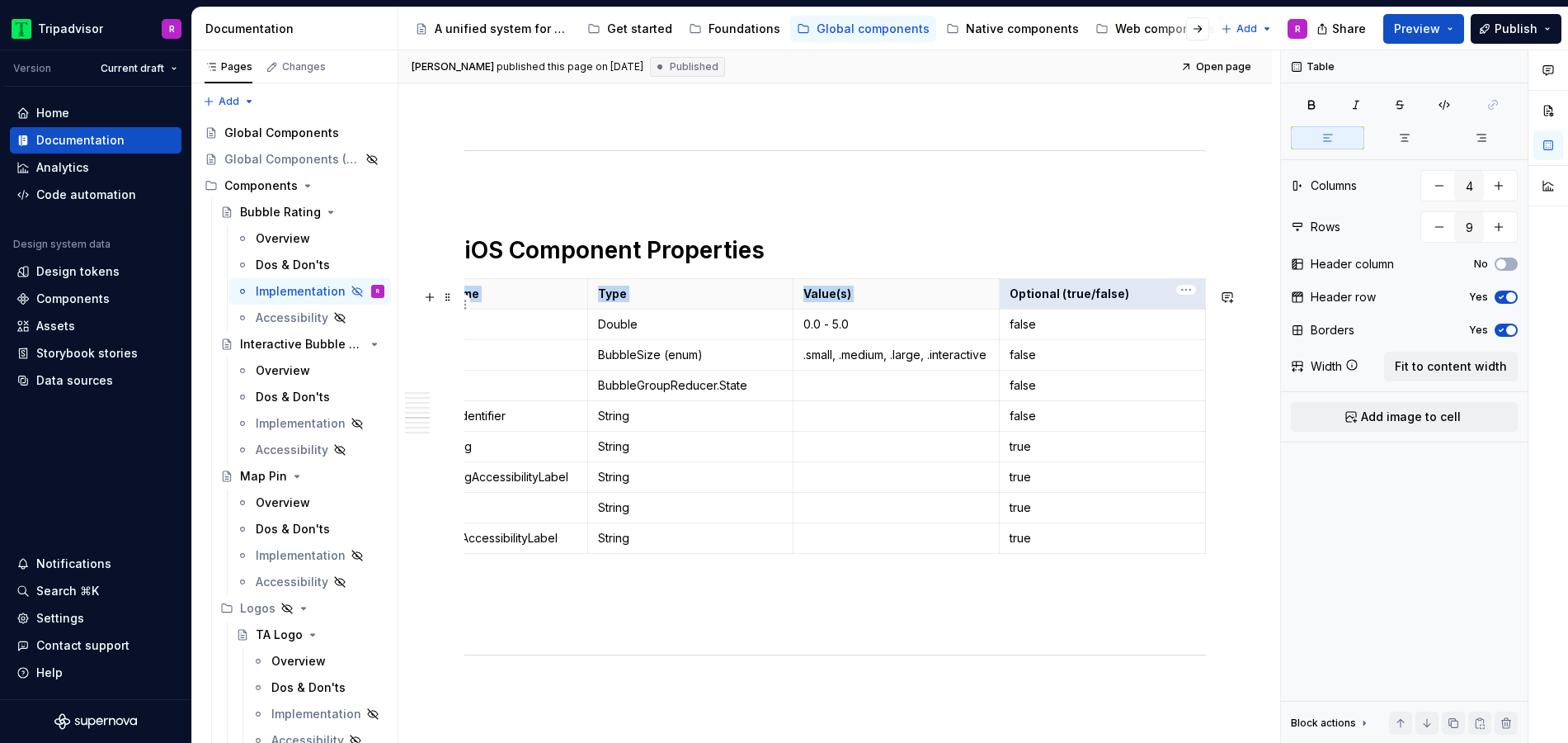
drag, startPoint x: 1107, startPoint y: 302, endPoint x: 1198, endPoint y: 306, distance: 91.1
click at [1208, 307] on div "**********" at bounding box center [835, 182] width 873 height 4531
click at [1143, 302] on p "Optional (true/false)" at bounding box center [1102, 293] width 186 height 16
drag, startPoint x: 1143, startPoint y: 309, endPoint x: 1004, endPoint y: 303, distance: 139.1
click at [1004, 303] on th "Optional (true/false)" at bounding box center [1103, 294] width 206 height 31
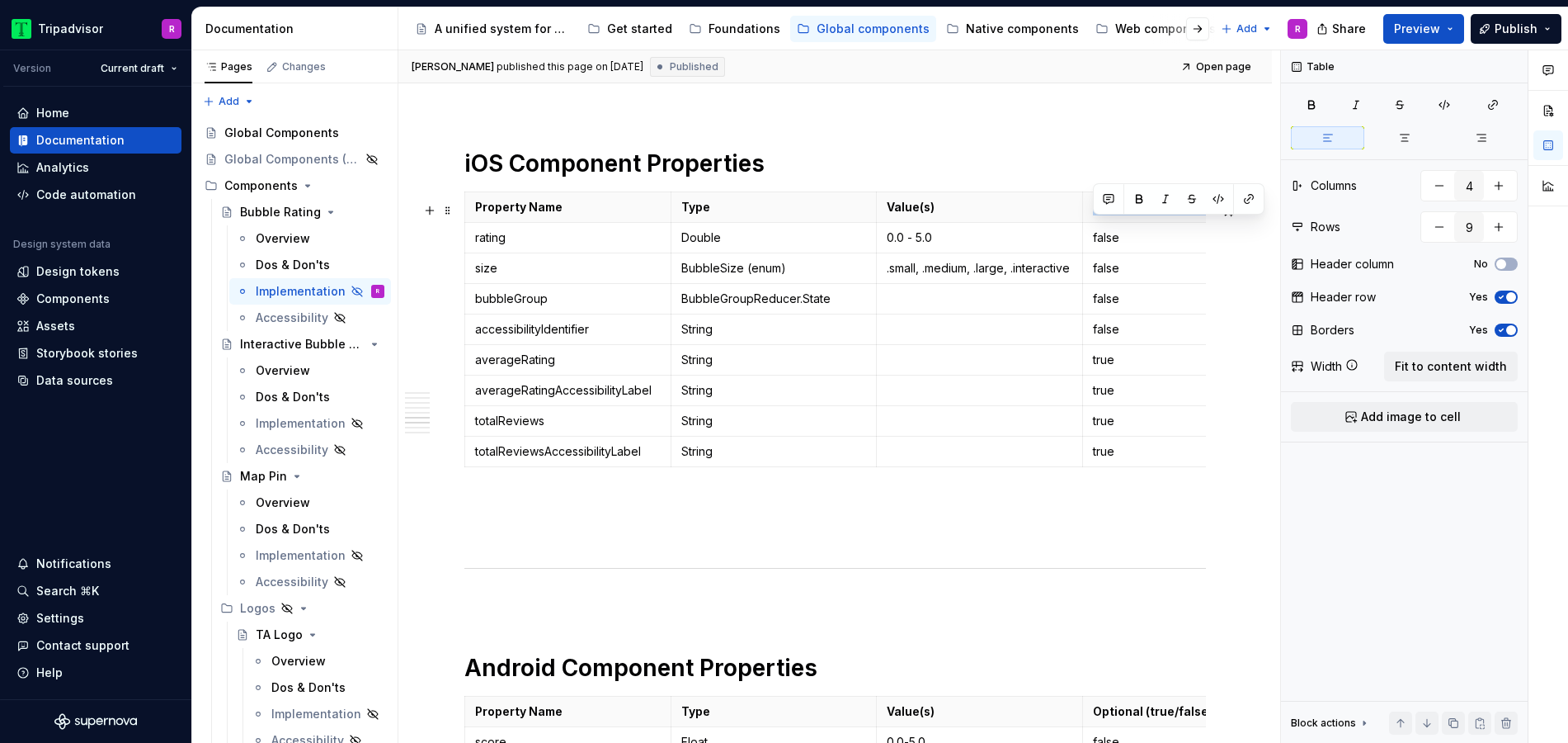
scroll to position [2529, 0]
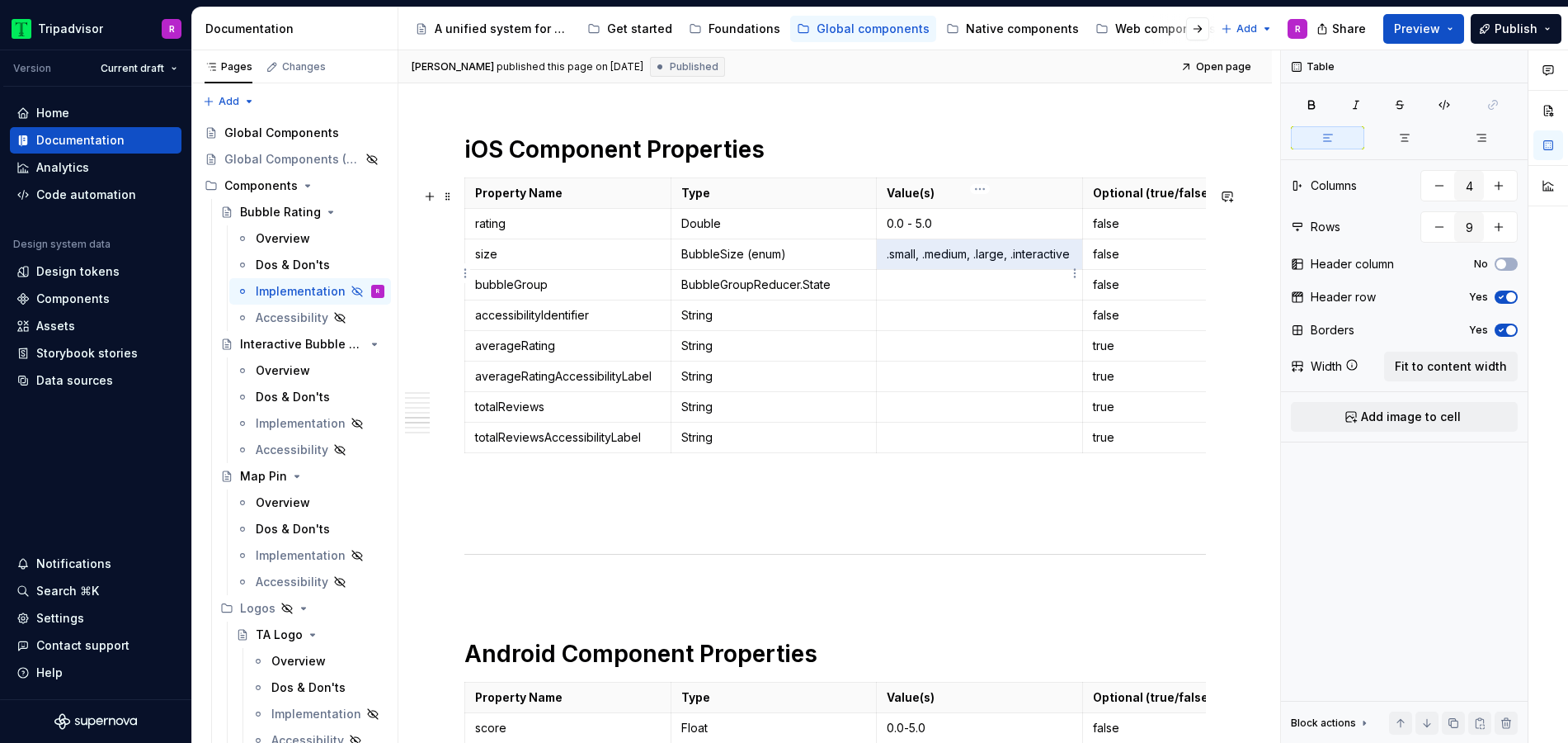
drag, startPoint x: 911, startPoint y: 303, endPoint x: 948, endPoint y: 284, distance: 41.6
click at [948, 270] on td ".small, .medium, .large, .interactive" at bounding box center [980, 255] width 206 height 31
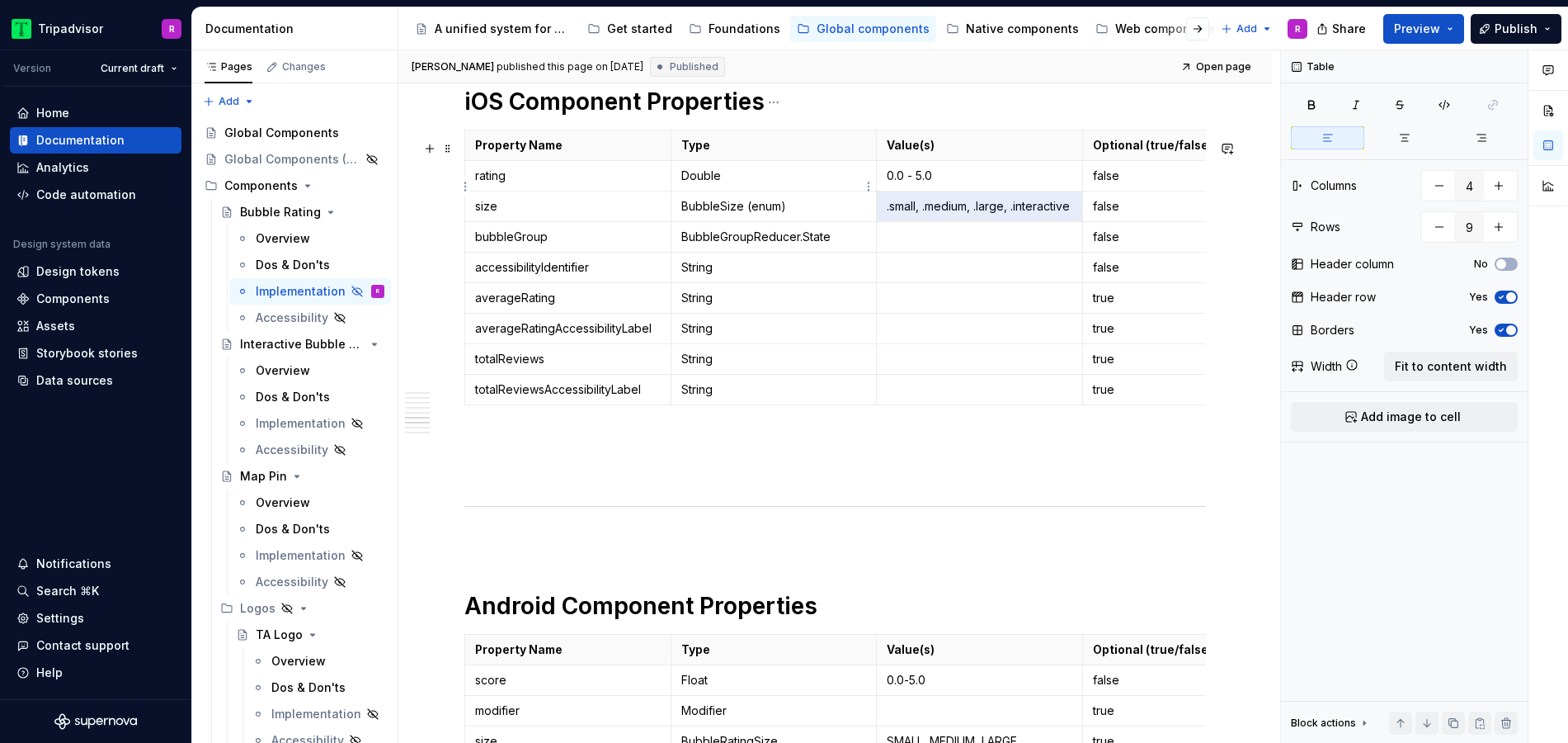
scroll to position [2498, 0]
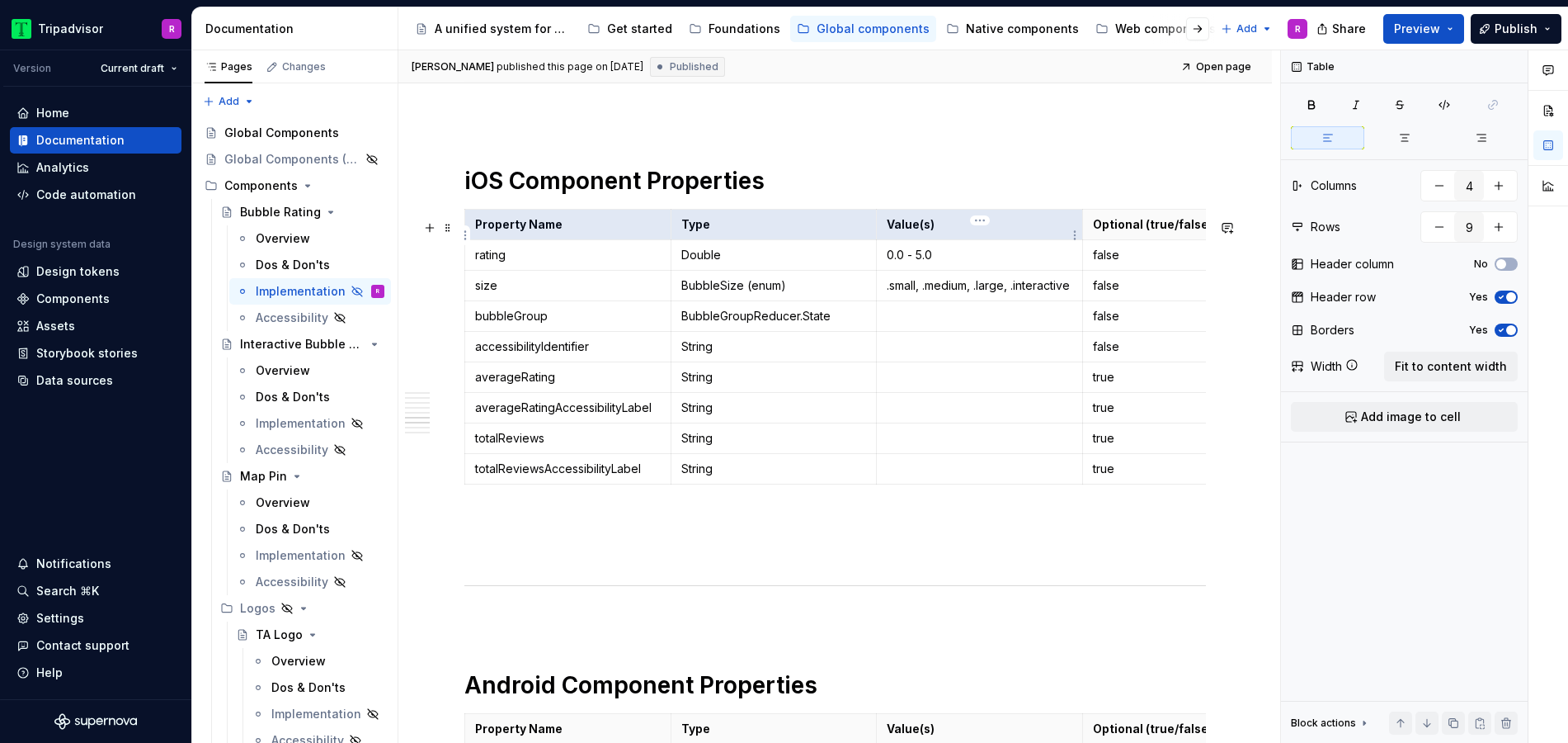
drag, startPoint x: 479, startPoint y: 235, endPoint x: 1050, endPoint y: 236, distance: 571.0
click at [1050, 236] on tr "Property Name Type Value(s) Optional (true/false)" at bounding box center [877, 225] width 824 height 31
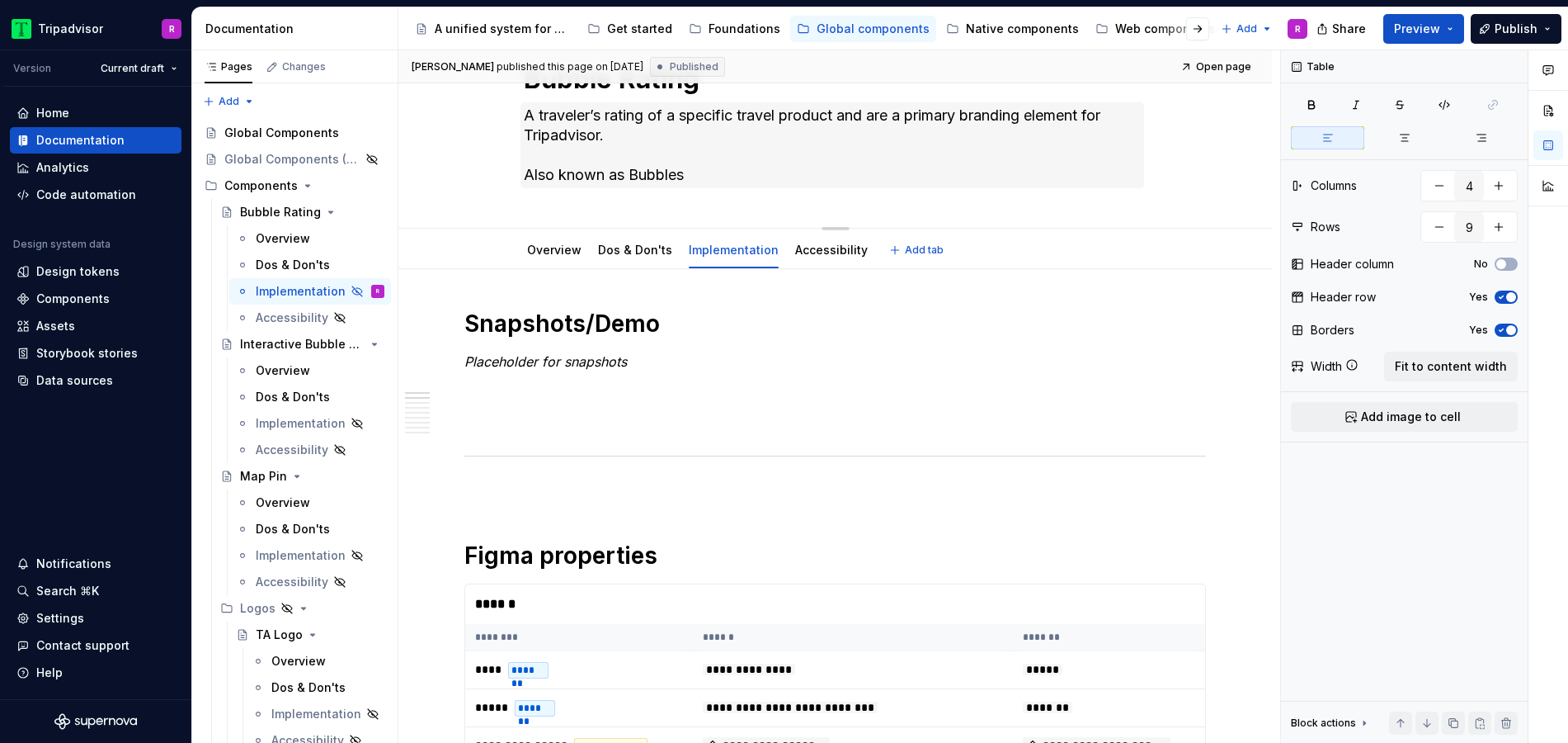
scroll to position [0, 0]
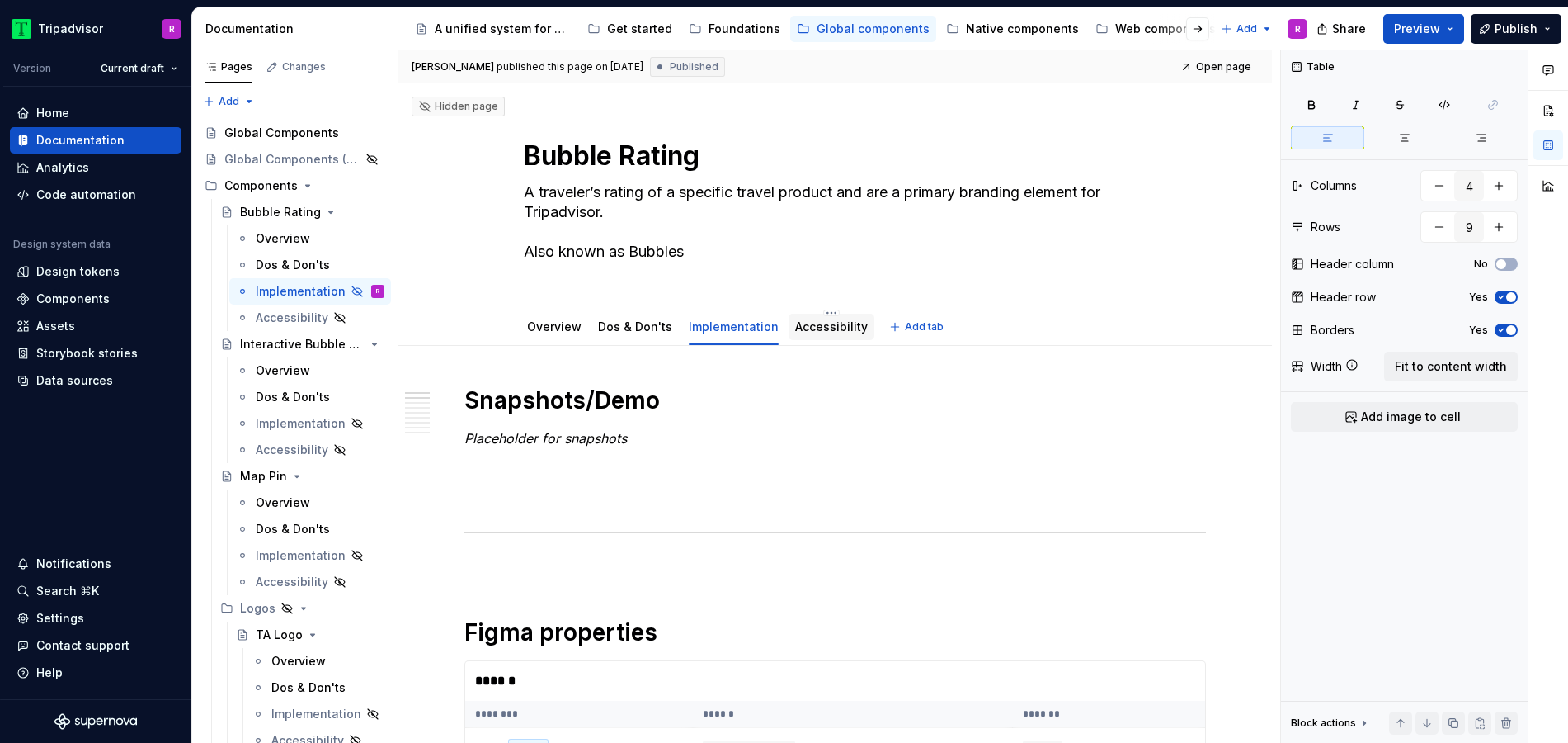
click at [810, 326] on link "Accessibility" at bounding box center [831, 326] width 72 height 14
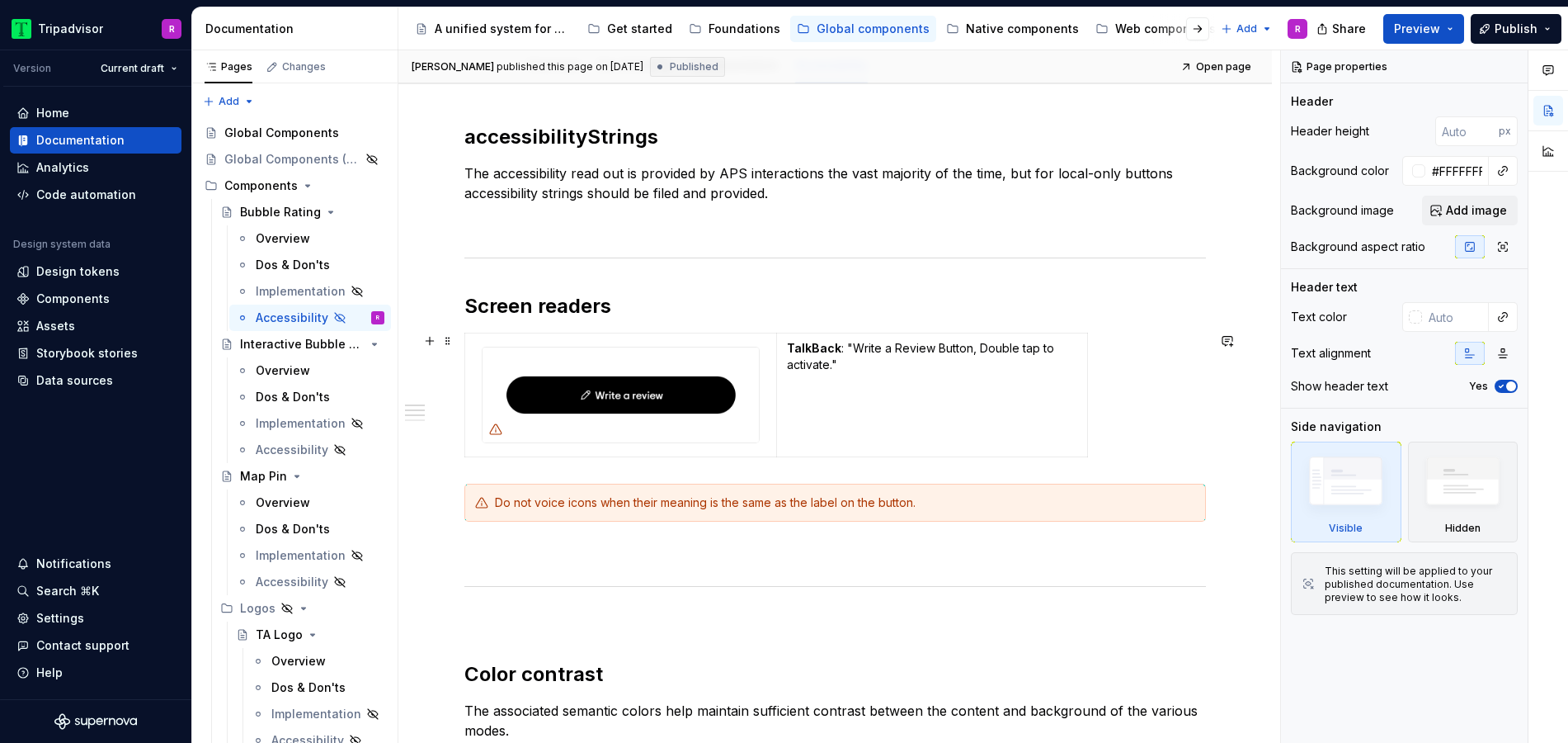
scroll to position [213, 0]
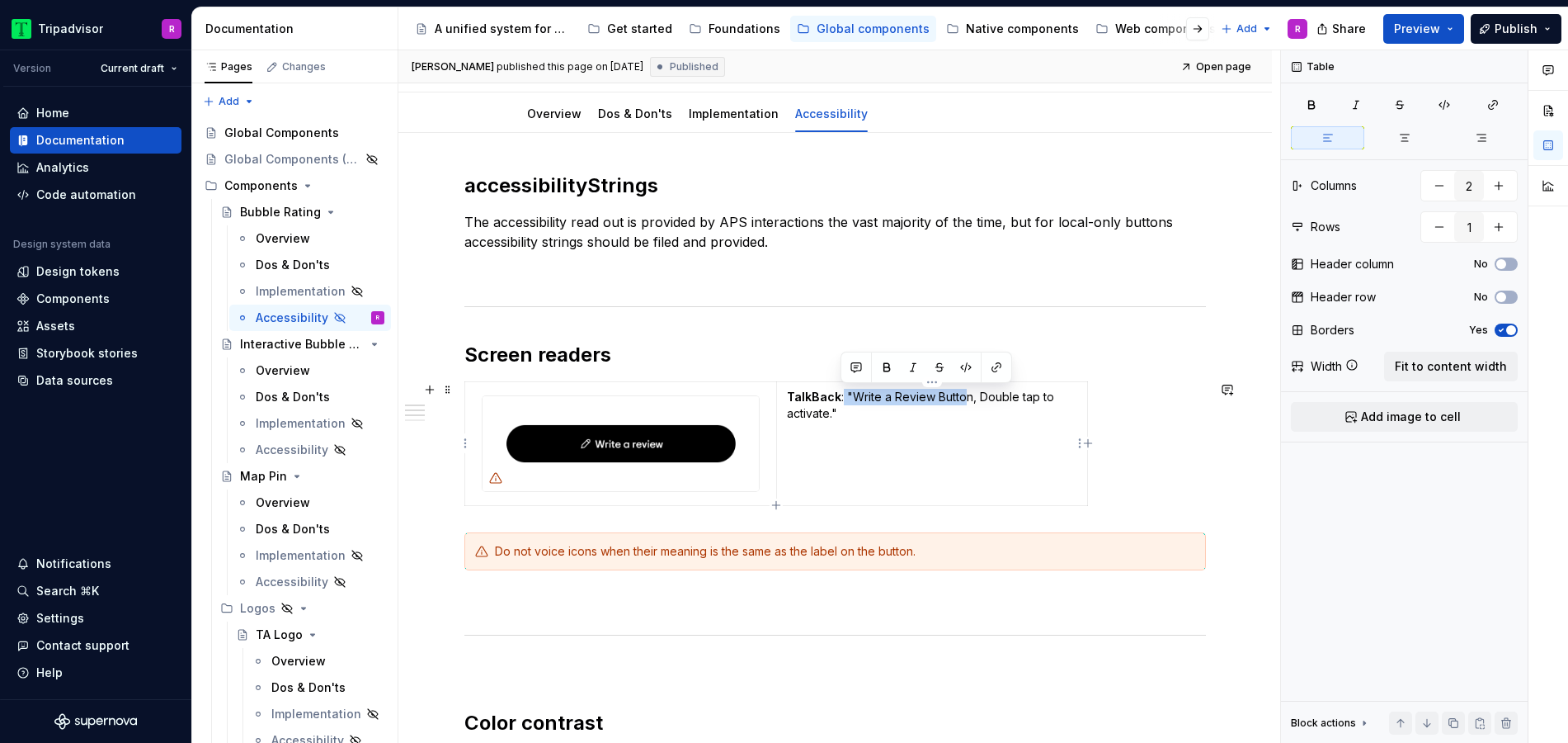
drag, startPoint x: 859, startPoint y: 397, endPoint x: 963, endPoint y: 399, distance: 104.0
click at [963, 399] on p "TalkBack : "Write a Review Button, Double tap to activate."" at bounding box center [931, 404] width 291 height 33
click at [897, 419] on p "TalkBack : "Write a Review Button, Double tap to activate."" at bounding box center [931, 404] width 291 height 33
drag, startPoint x: 849, startPoint y: 405, endPoint x: 841, endPoint y: 382, distance: 24.4
click at [841, 382] on td "TalkBack : "Write a Review Button, Double tap to activate."" at bounding box center [931, 444] width 311 height 124
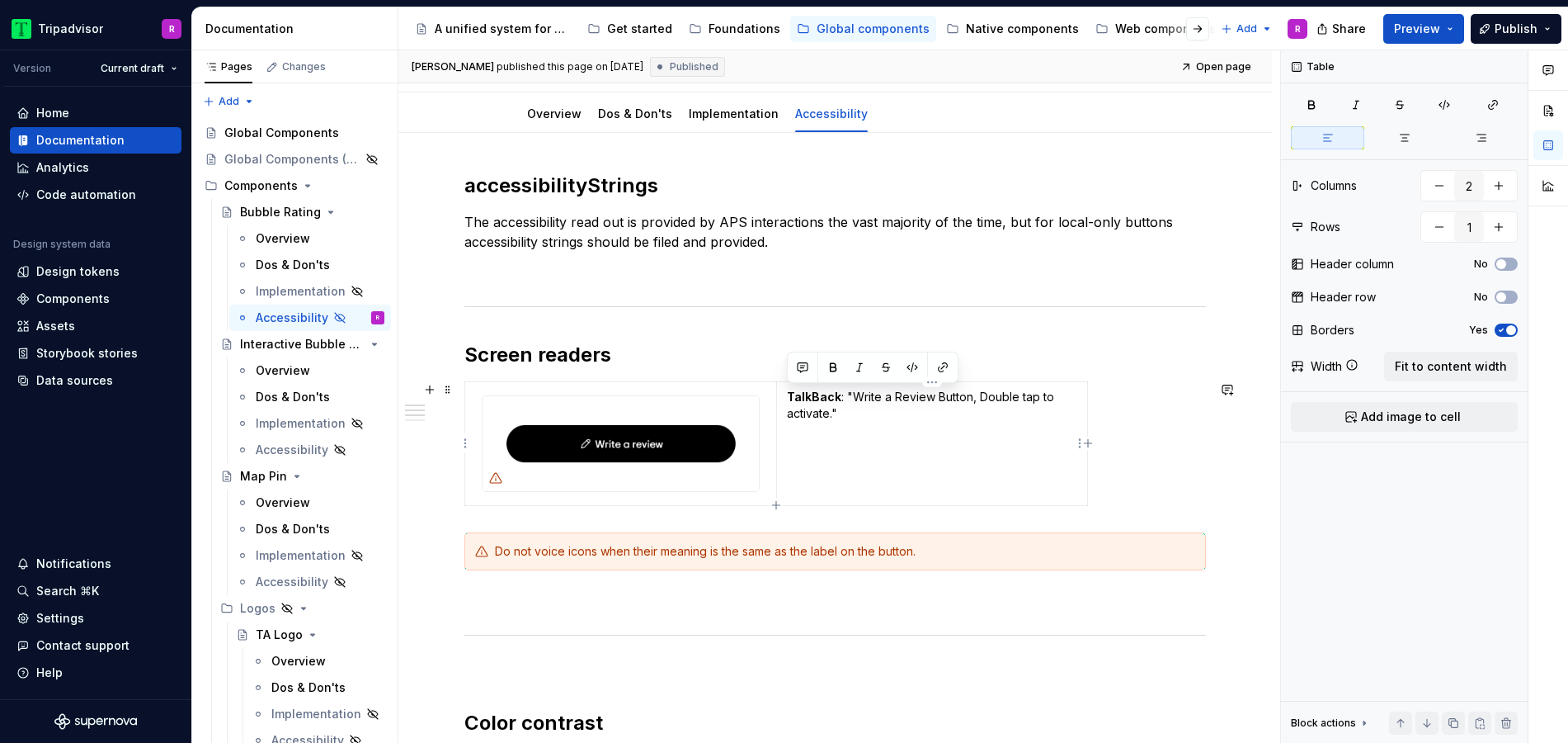
click at [868, 430] on td "TalkBack : "Write a Review Button, Double tap to activate."" at bounding box center [931, 444] width 311 height 124
click at [295, 291] on div "Implementation" at bounding box center [286, 291] width 61 height 16
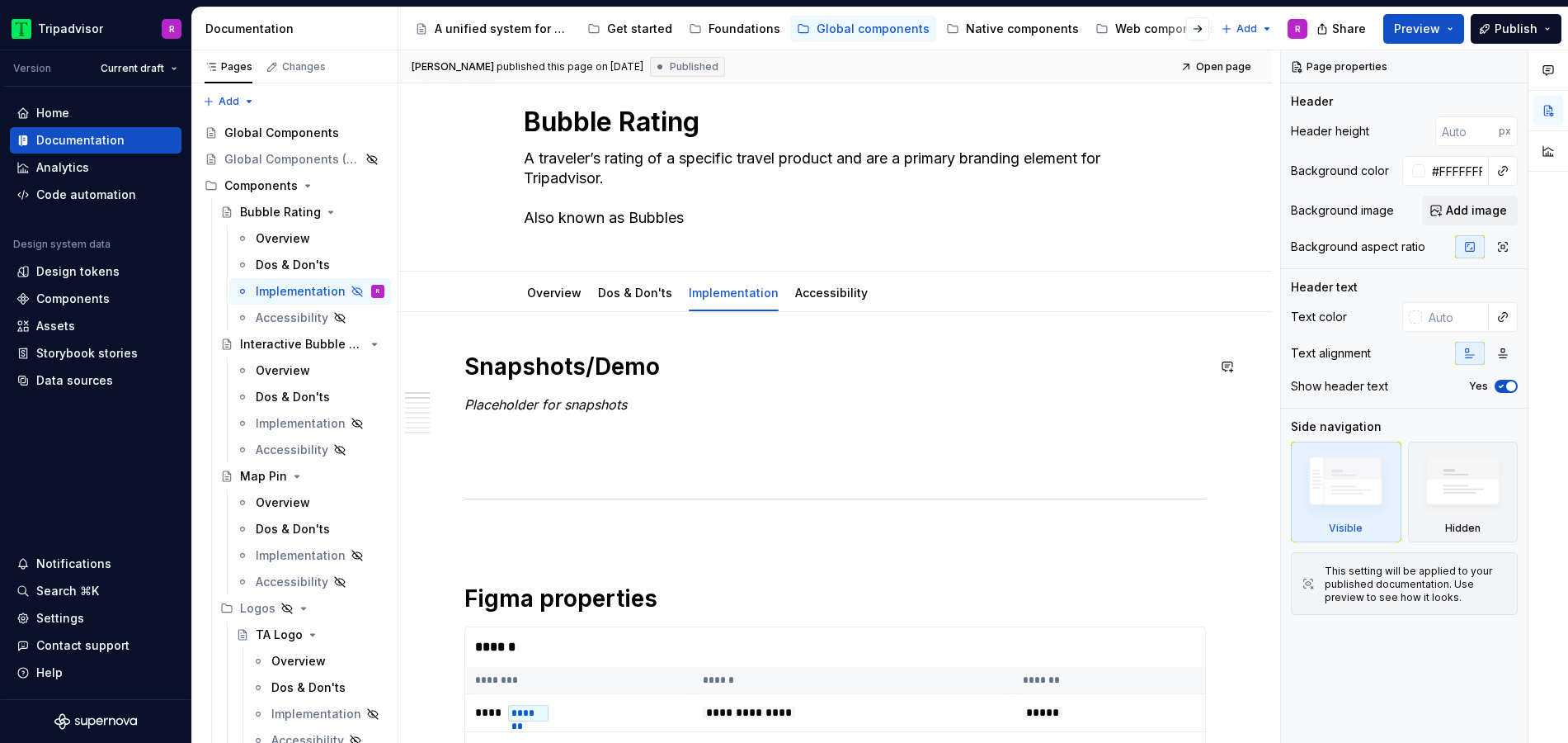
scroll to position [258, 0]
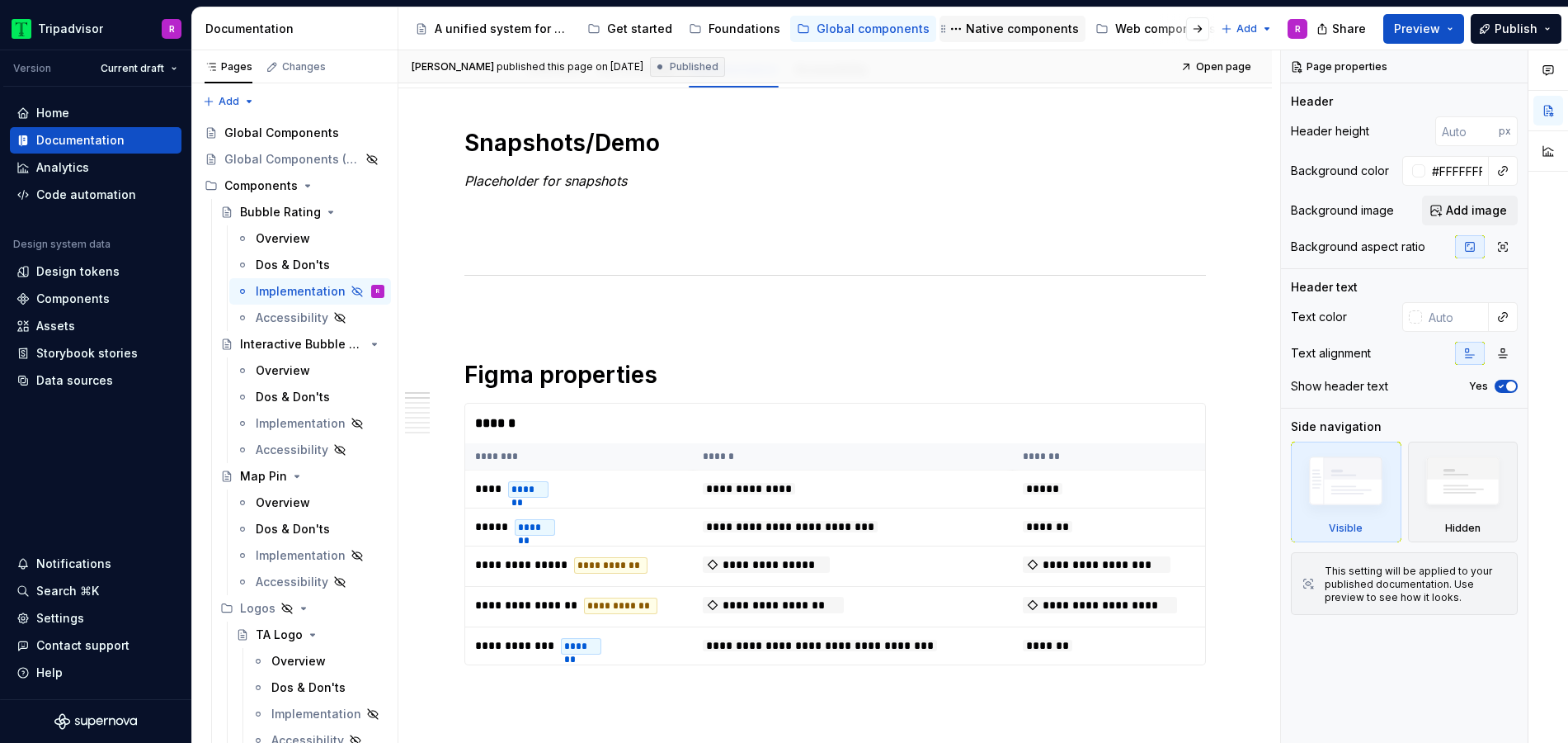
click at [1037, 26] on div "Native components" at bounding box center [1022, 29] width 113 height 16
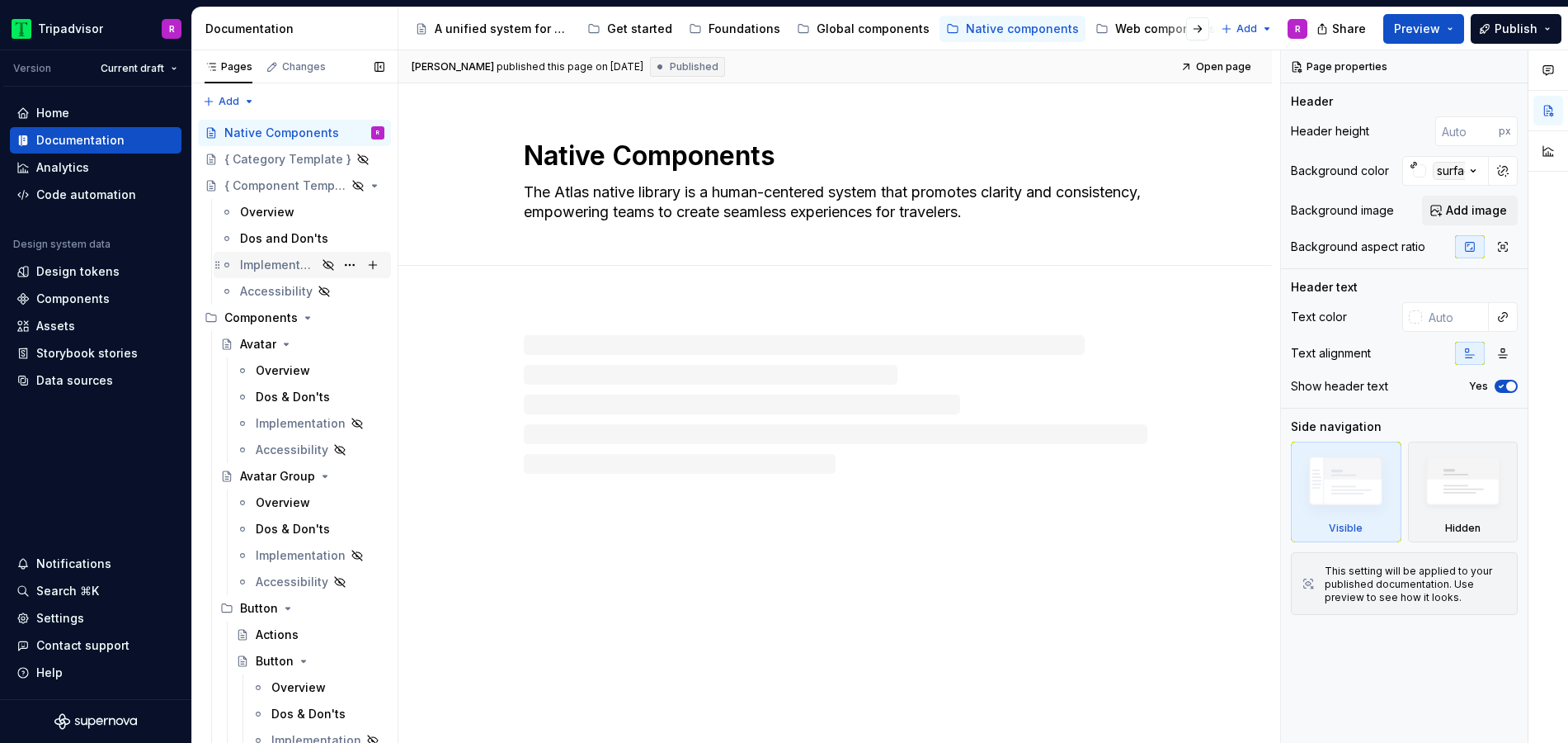
click at [283, 259] on div "Implementation" at bounding box center [278, 264] width 76 height 16
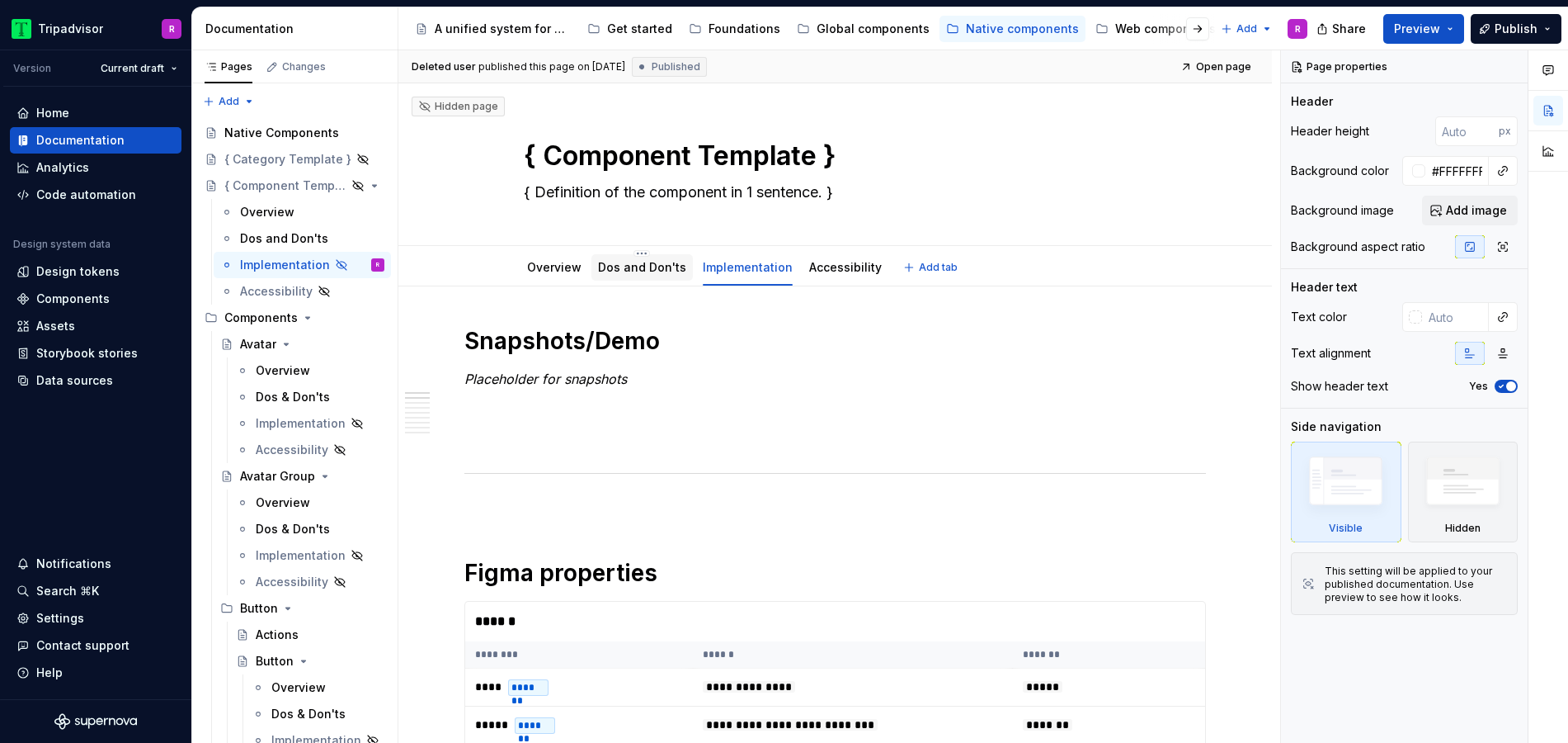
click at [633, 263] on link "Dos and Don'ts" at bounding box center [641, 267] width 89 height 14
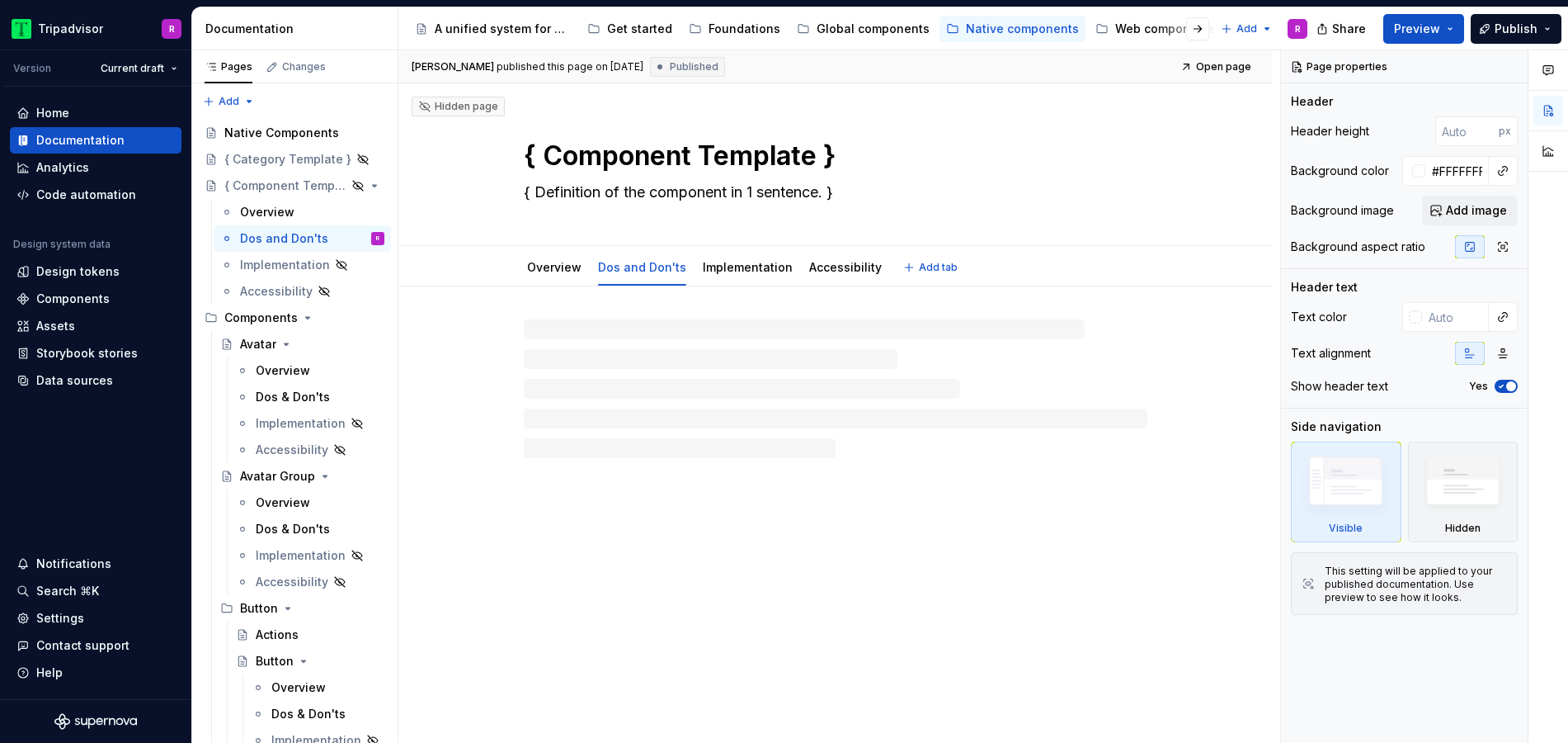
click at [755, 272] on link "Implementation" at bounding box center [747, 267] width 90 height 14
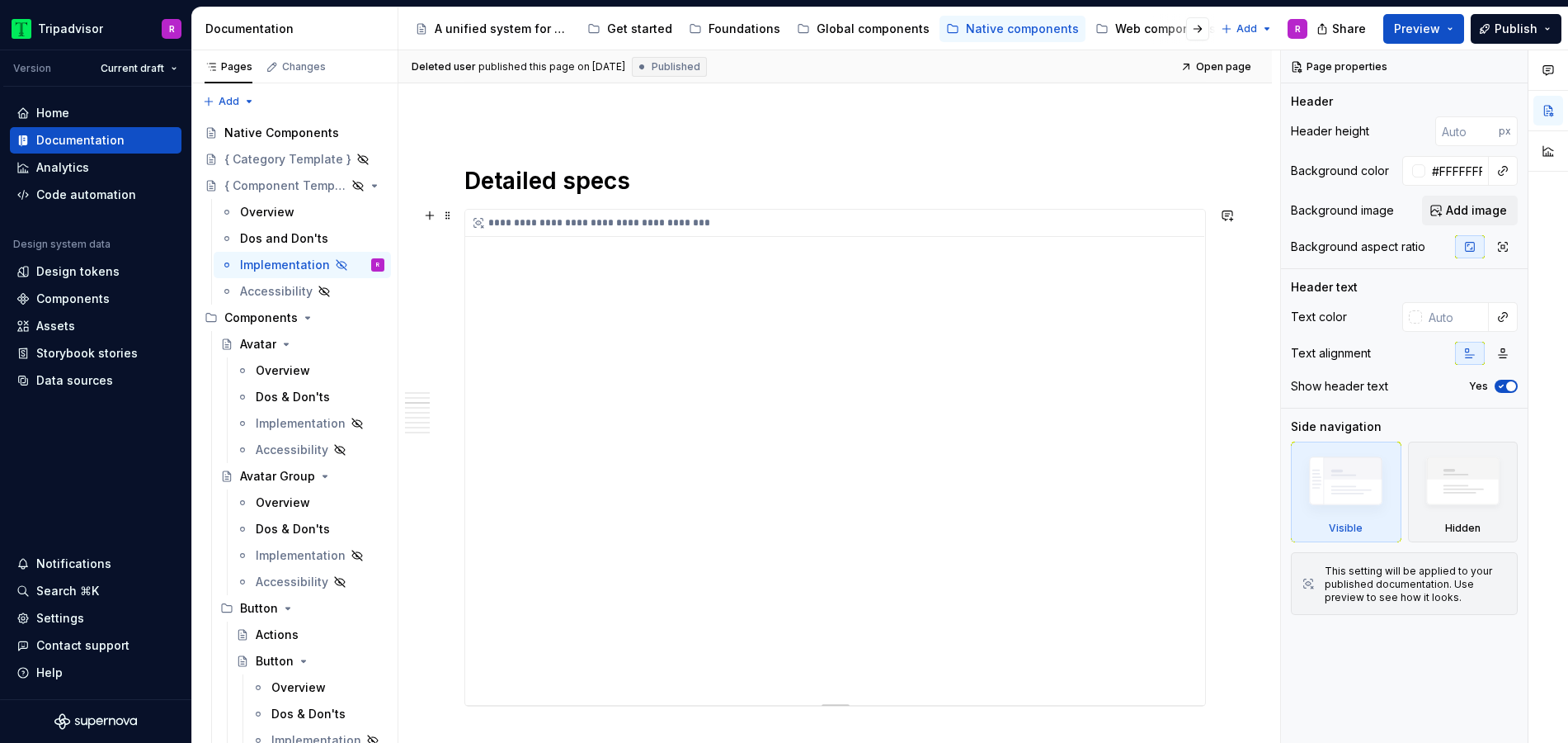
scroll to position [946, 0]
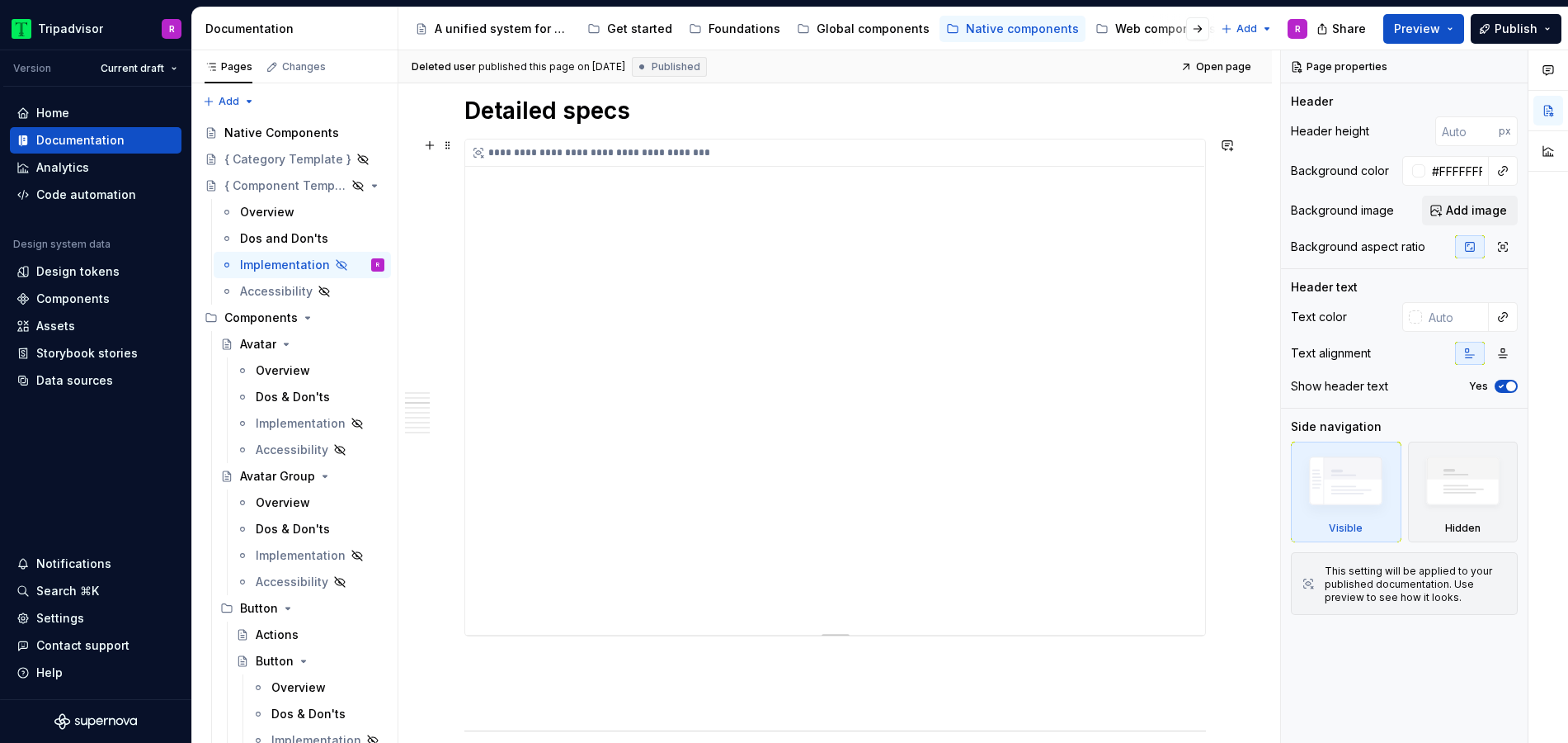
click at [1180, 543] on div "**********" at bounding box center [835, 386] width 740 height 495
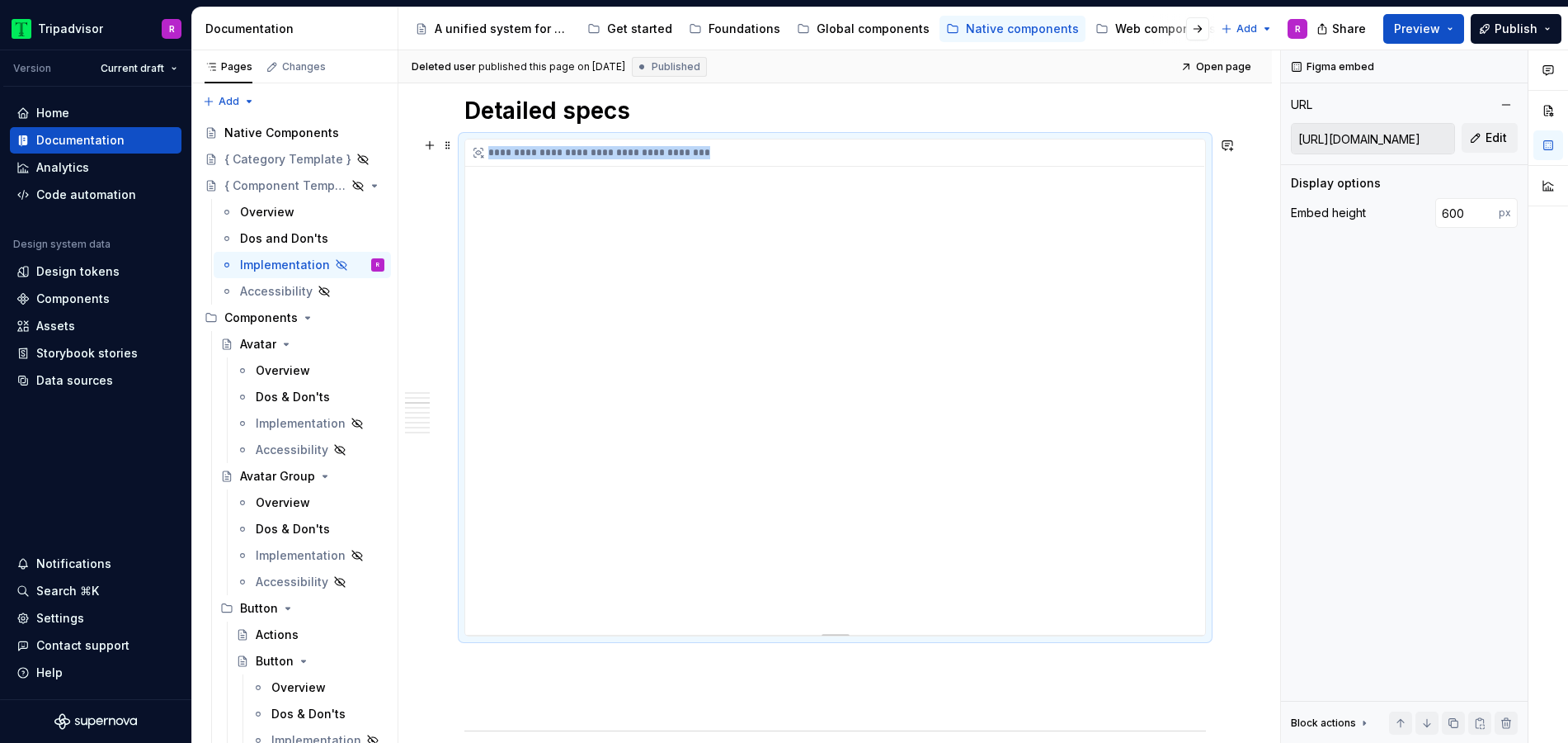
click at [1180, 543] on div "**********" at bounding box center [835, 386] width 740 height 495
click at [1181, 547] on div "**********" at bounding box center [835, 386] width 740 height 495
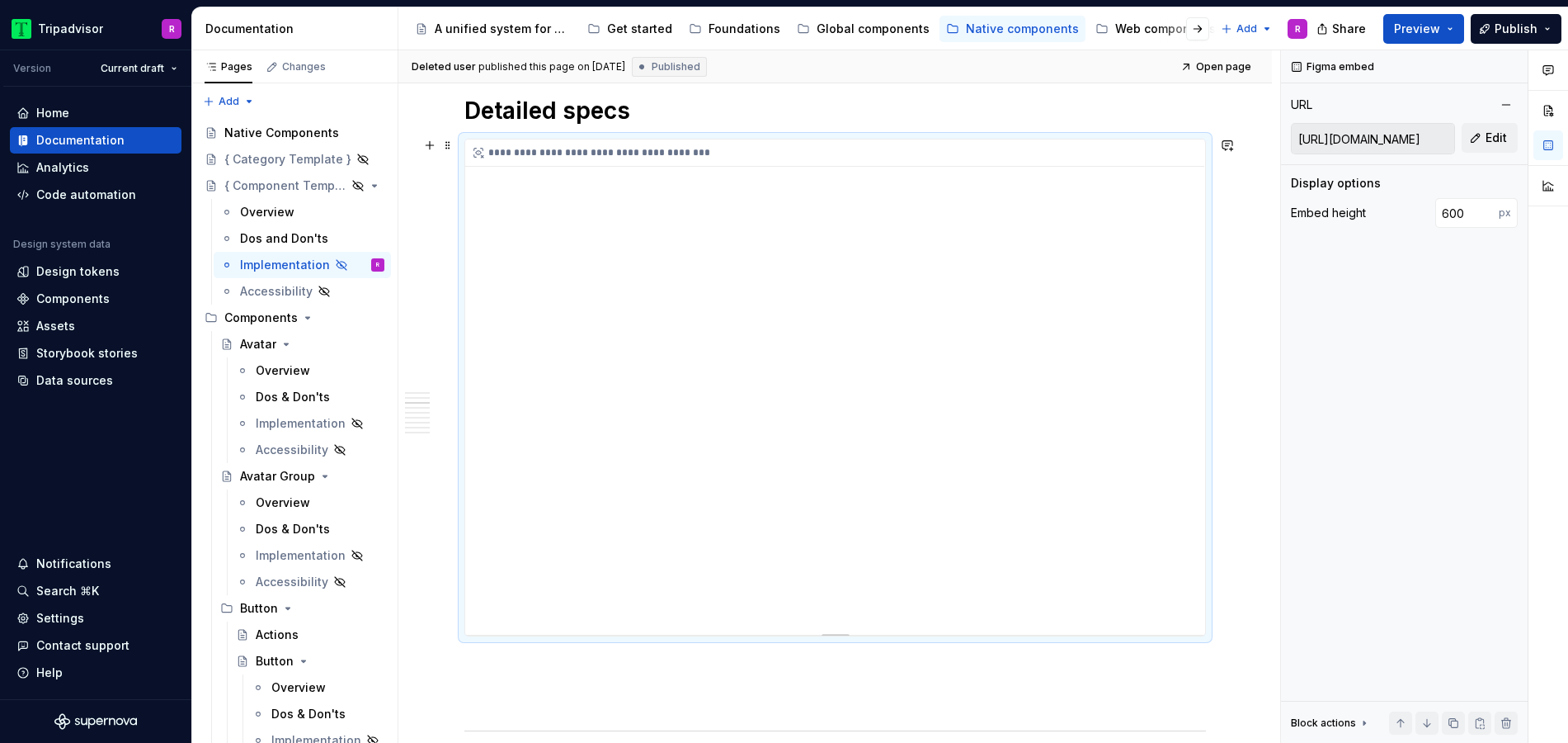
click at [1181, 547] on div "**********" at bounding box center [835, 386] width 740 height 495
click at [1182, 548] on div "**********" at bounding box center [835, 386] width 740 height 495
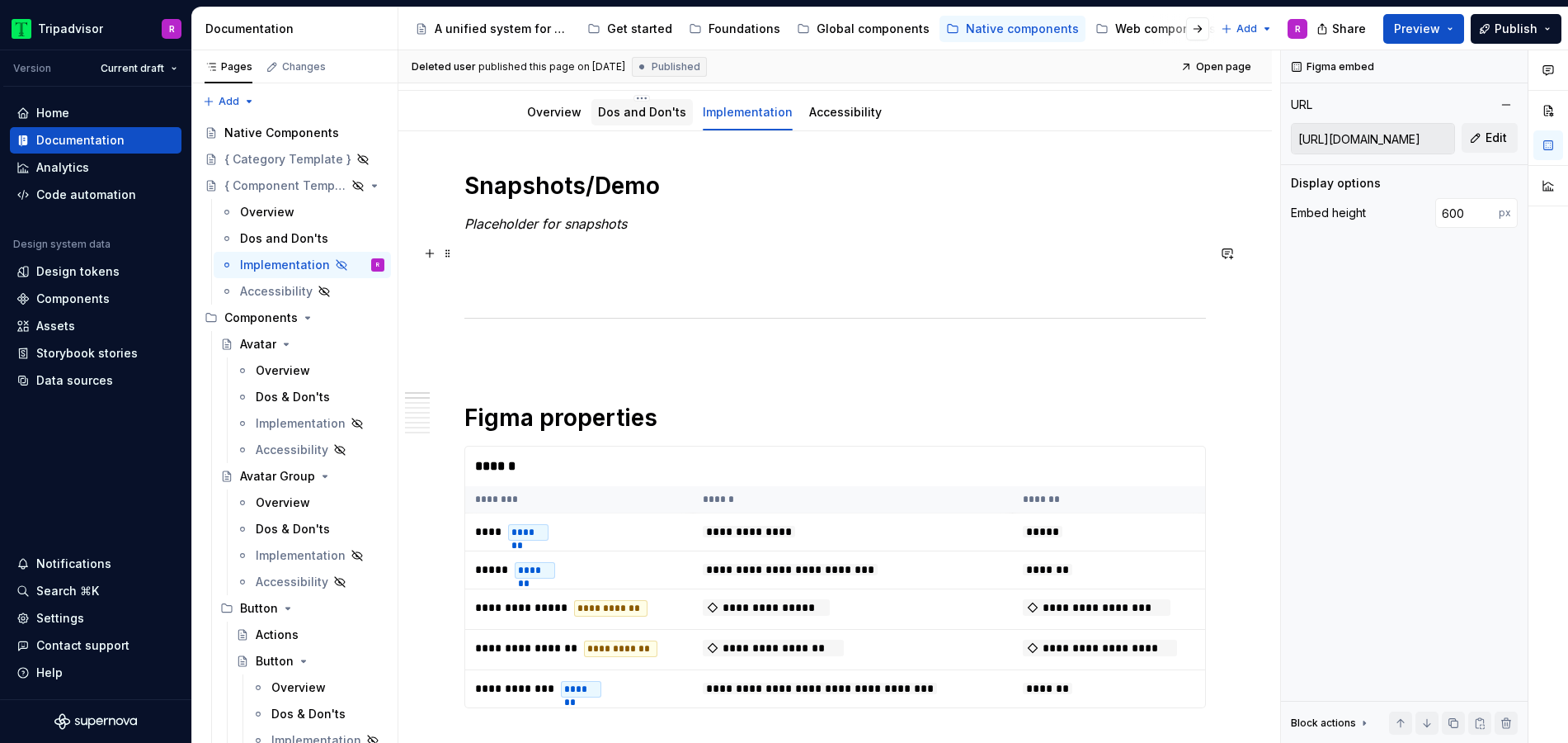
scroll to position [82, 0]
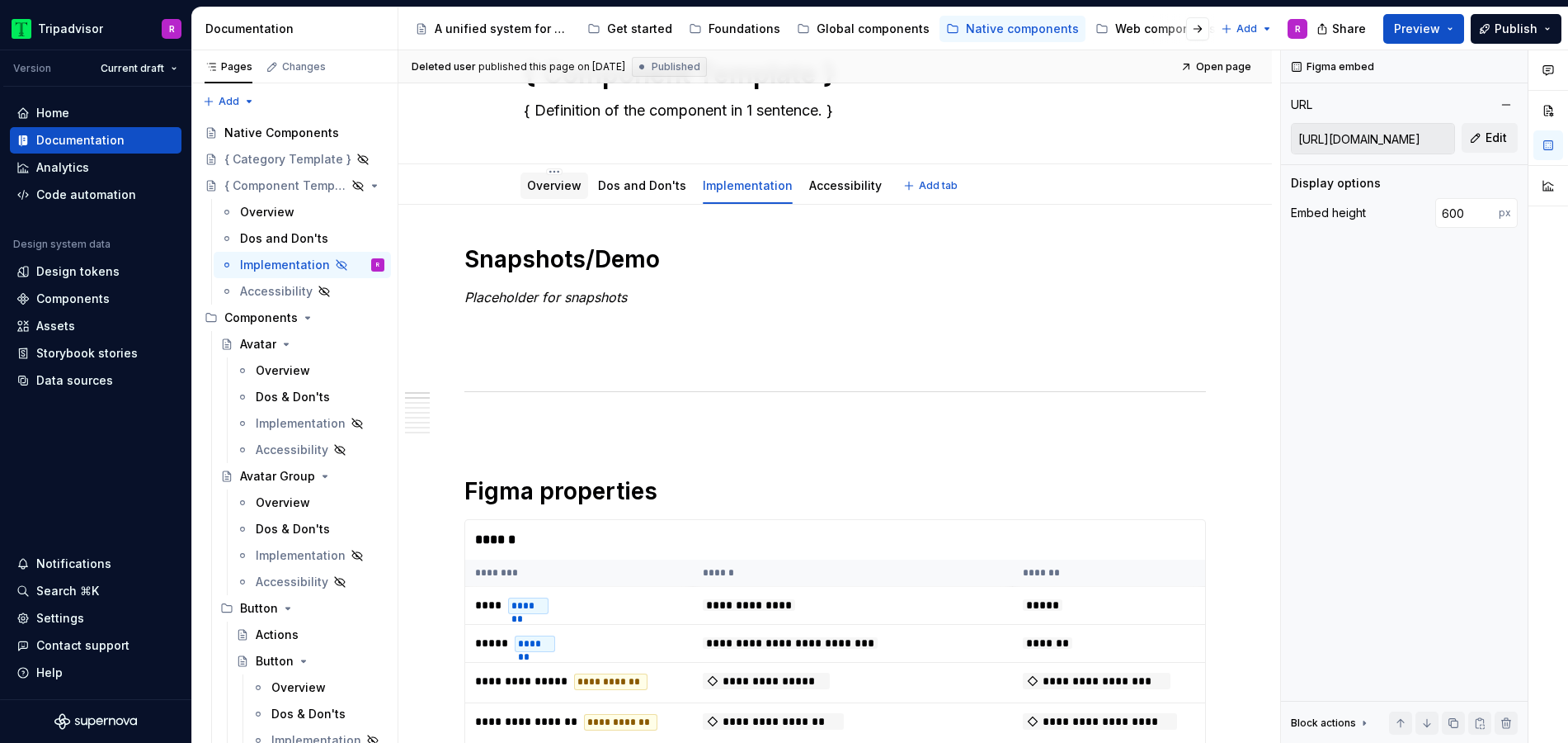
click at [535, 186] on link "Overview" at bounding box center [554, 185] width 54 height 14
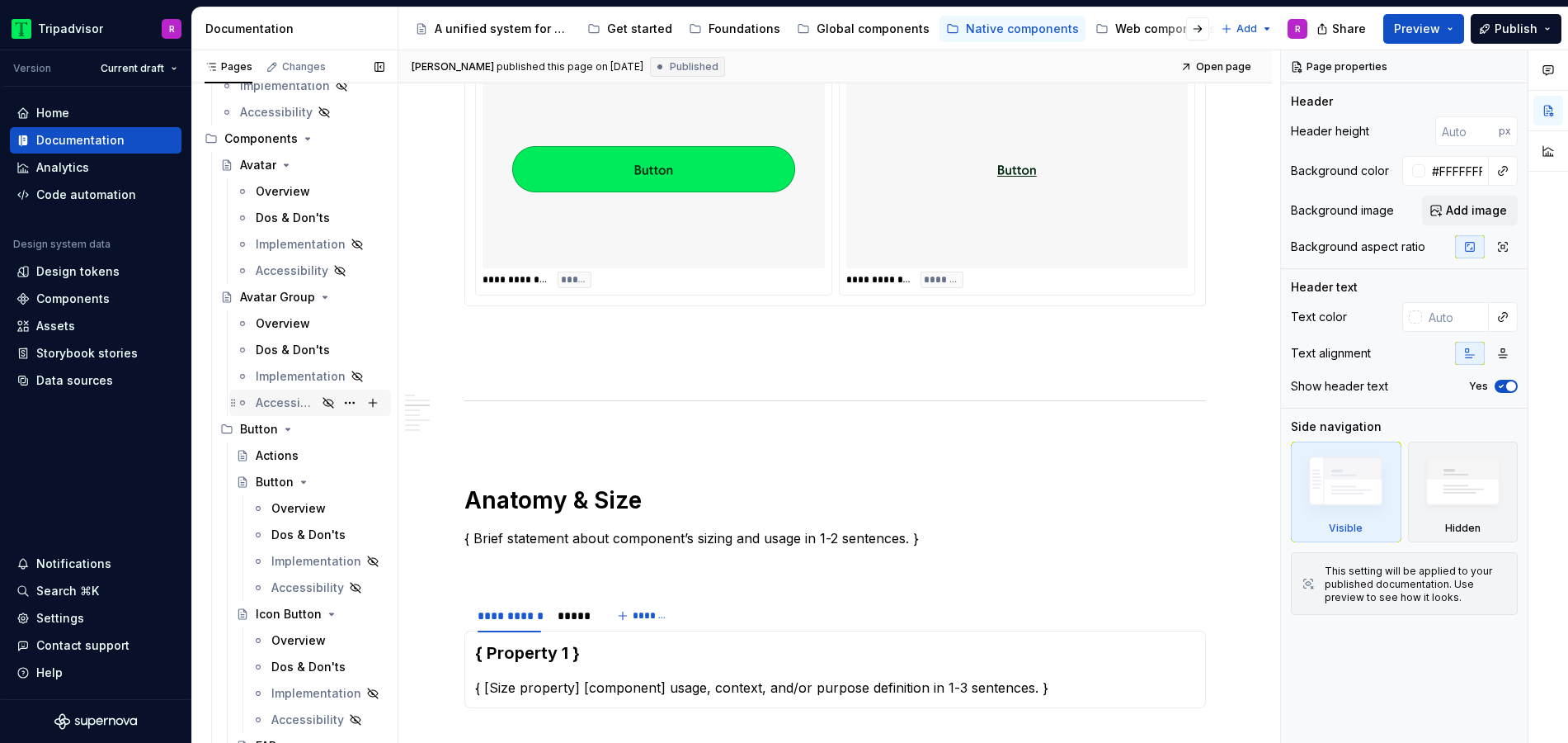
scroll to position [180, 0]
click at [289, 511] on div "Overview" at bounding box center [298, 506] width 54 height 16
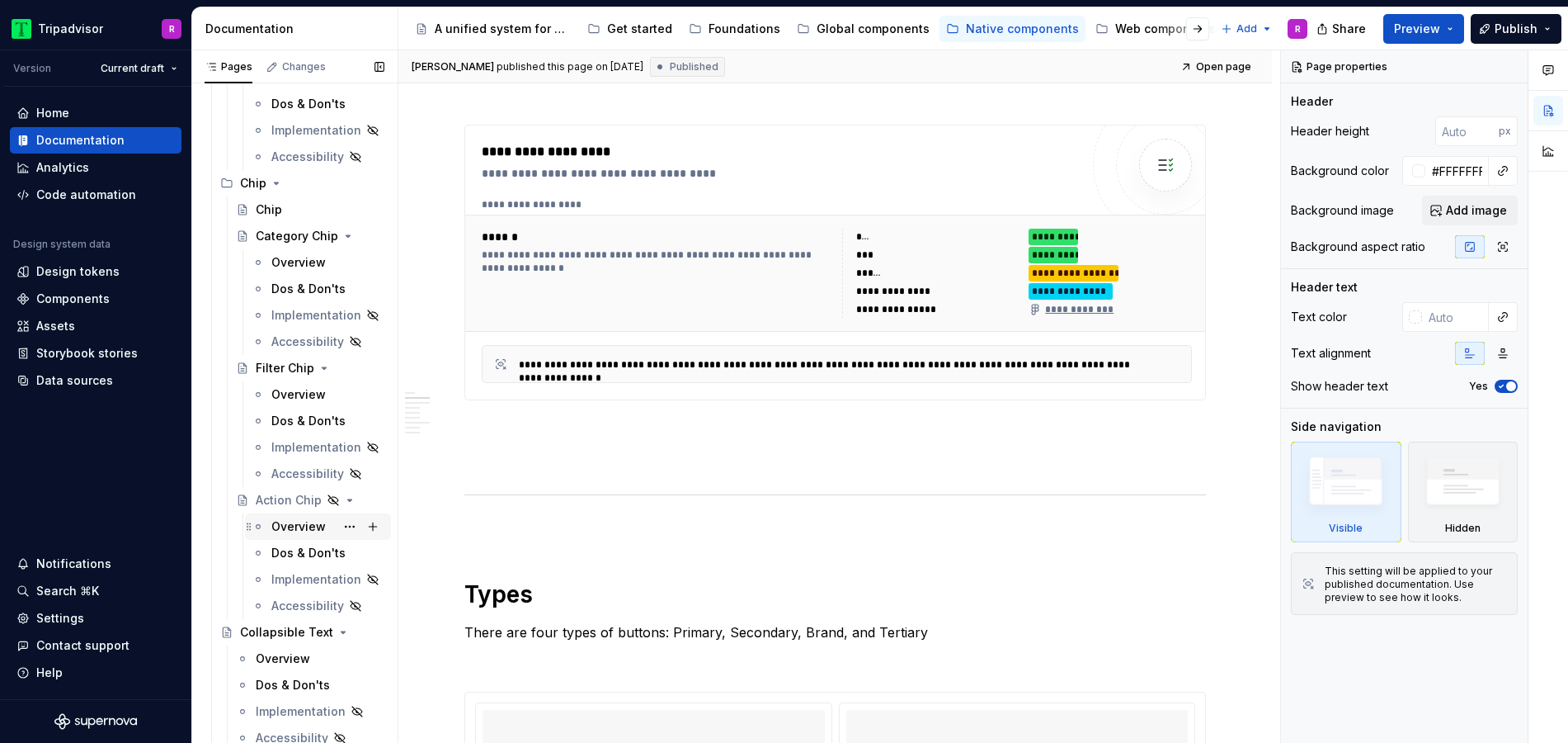
scroll to position [1720, 0]
click at [295, 236] on div "Category Chip" at bounding box center [287, 235] width 63 height 16
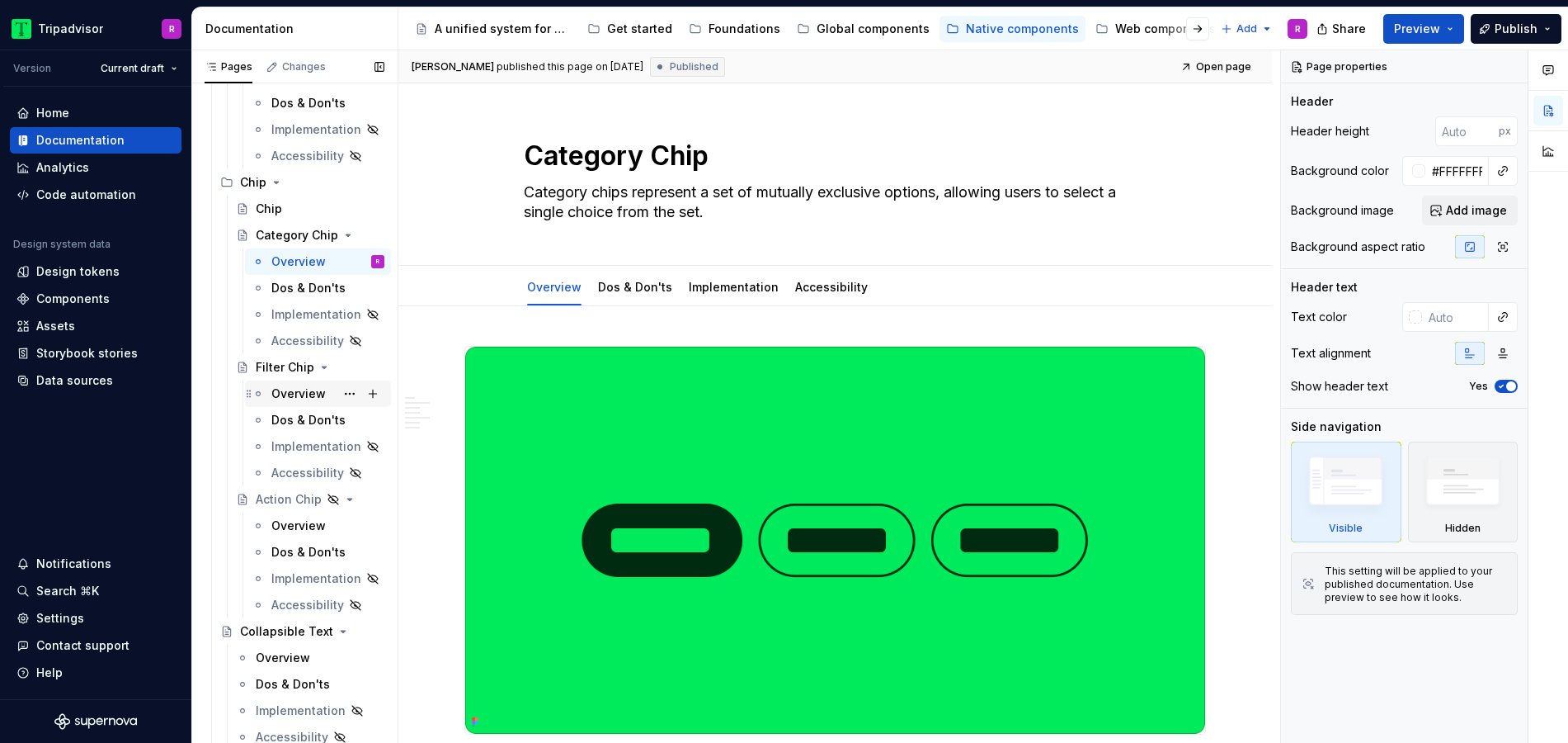
click at [293, 396] on div "Overview" at bounding box center [298, 393] width 54 height 16
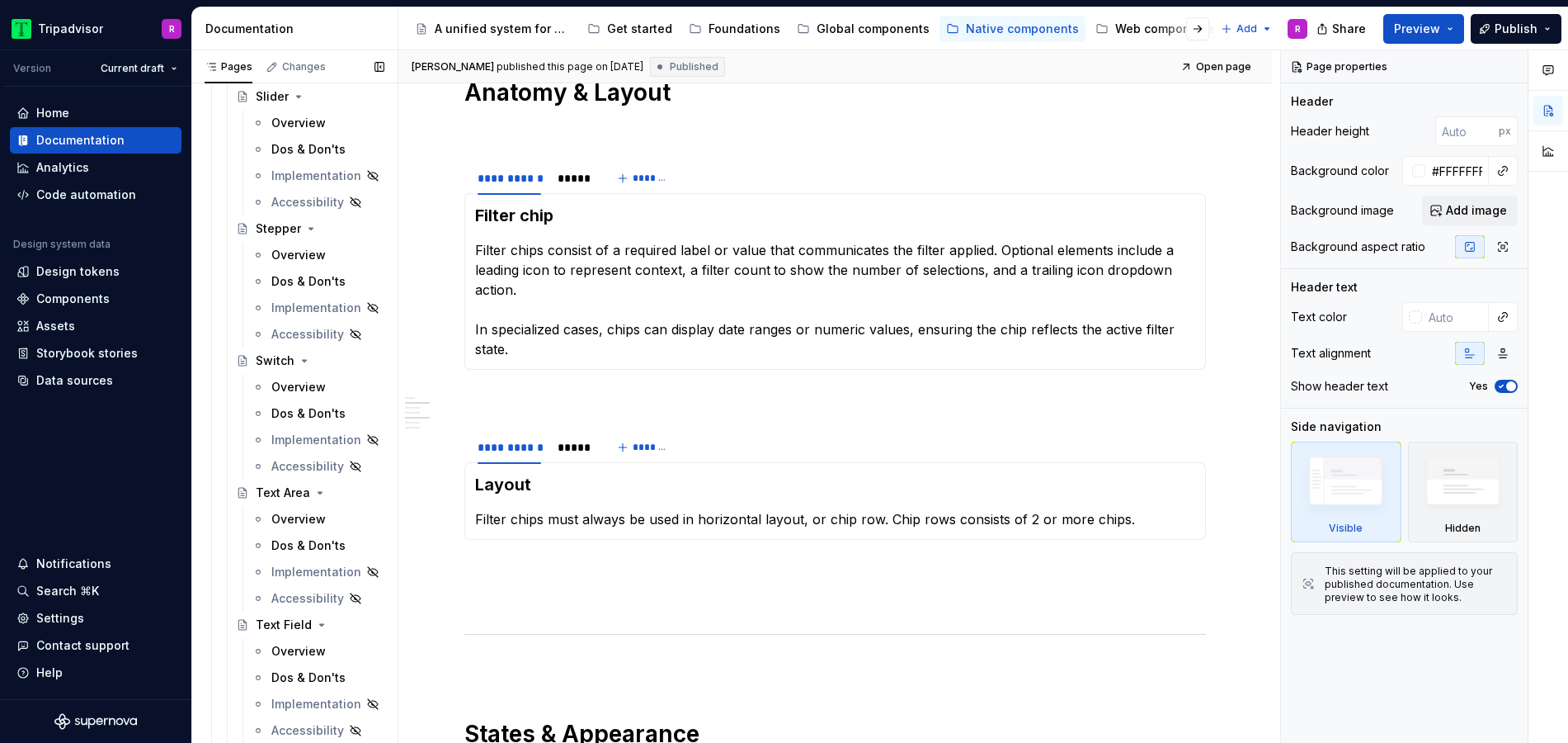
scroll to position [4231, 0]
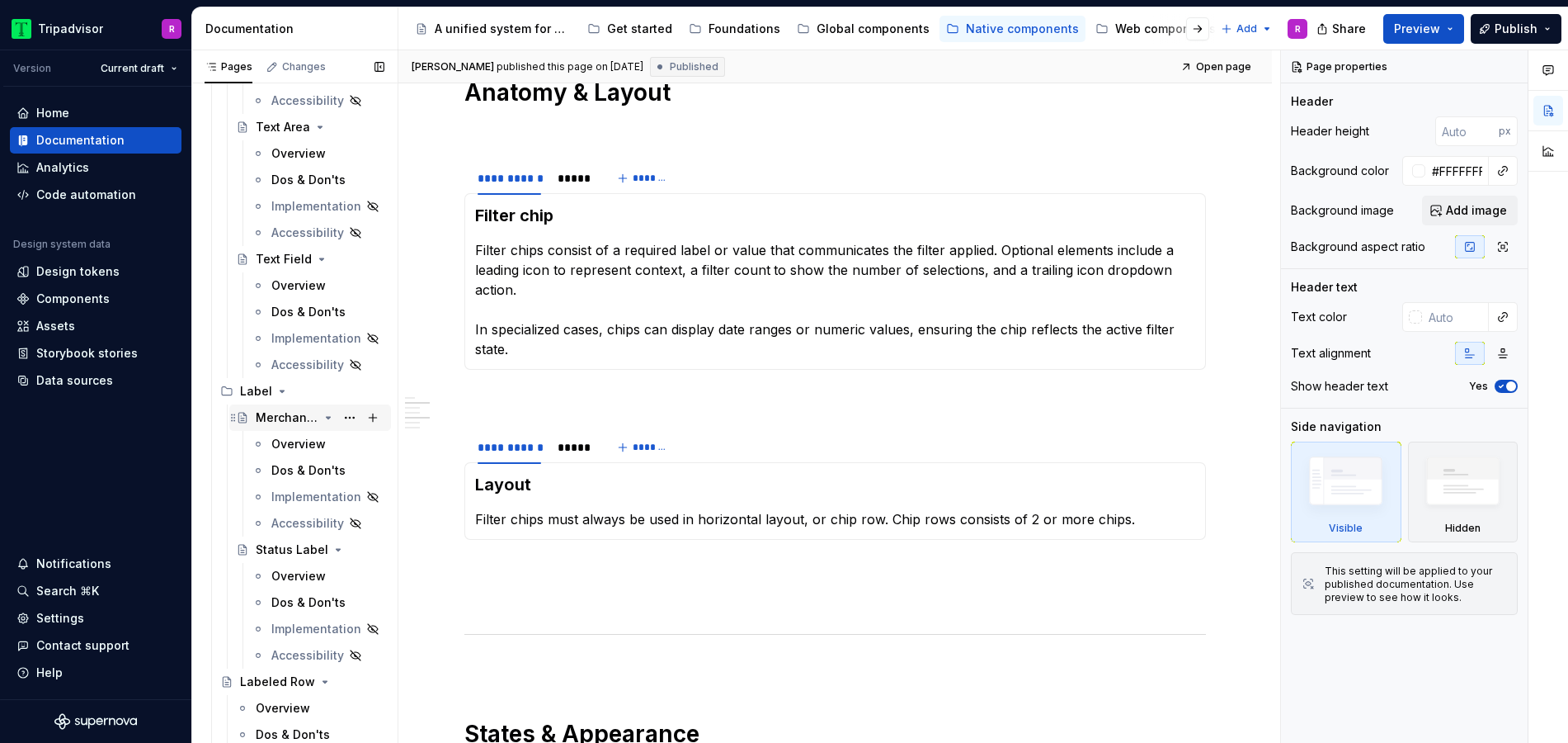
click at [275, 423] on div "Merchandising Label" at bounding box center [287, 417] width 63 height 16
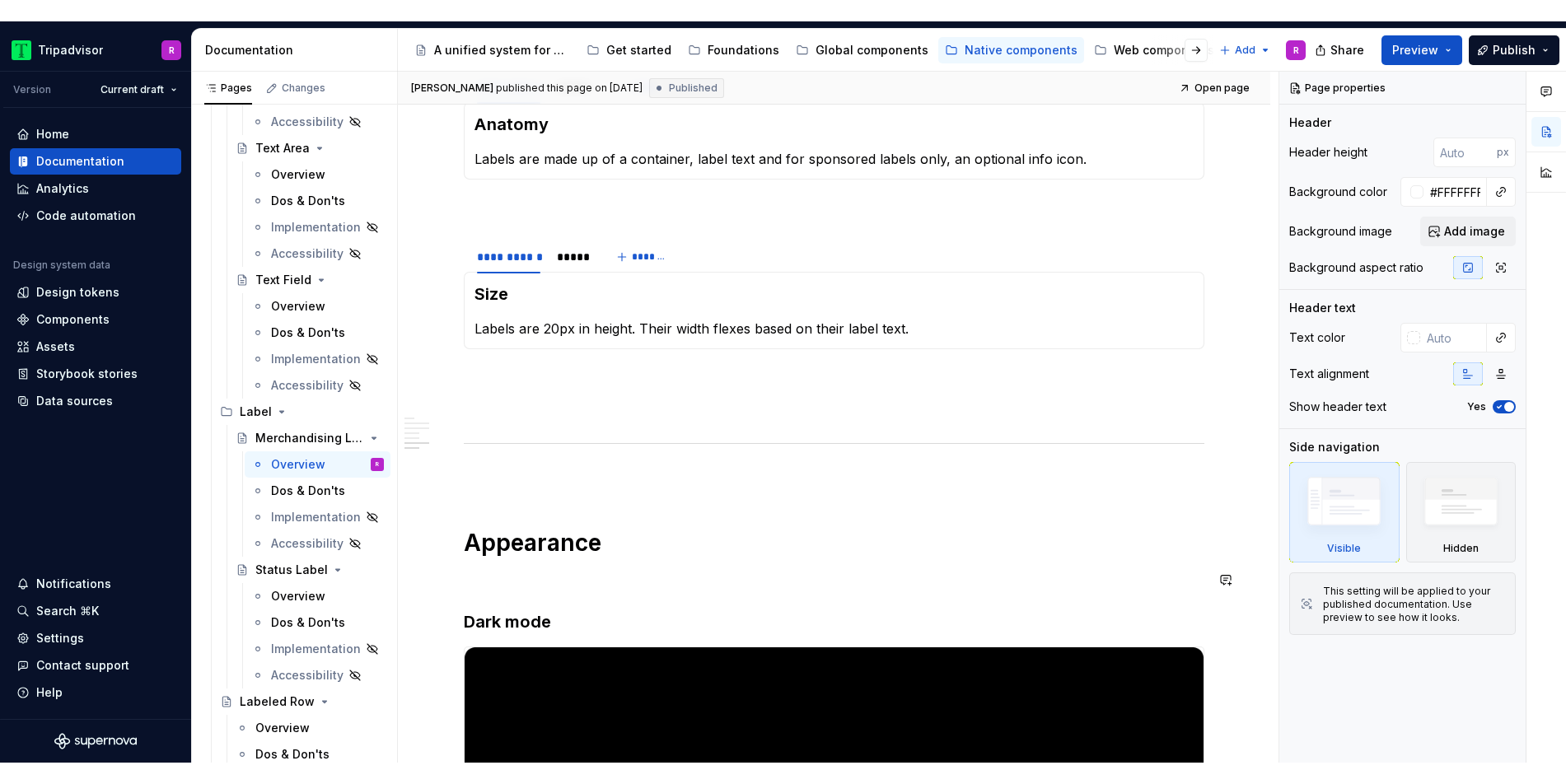
scroll to position [1937, 0]
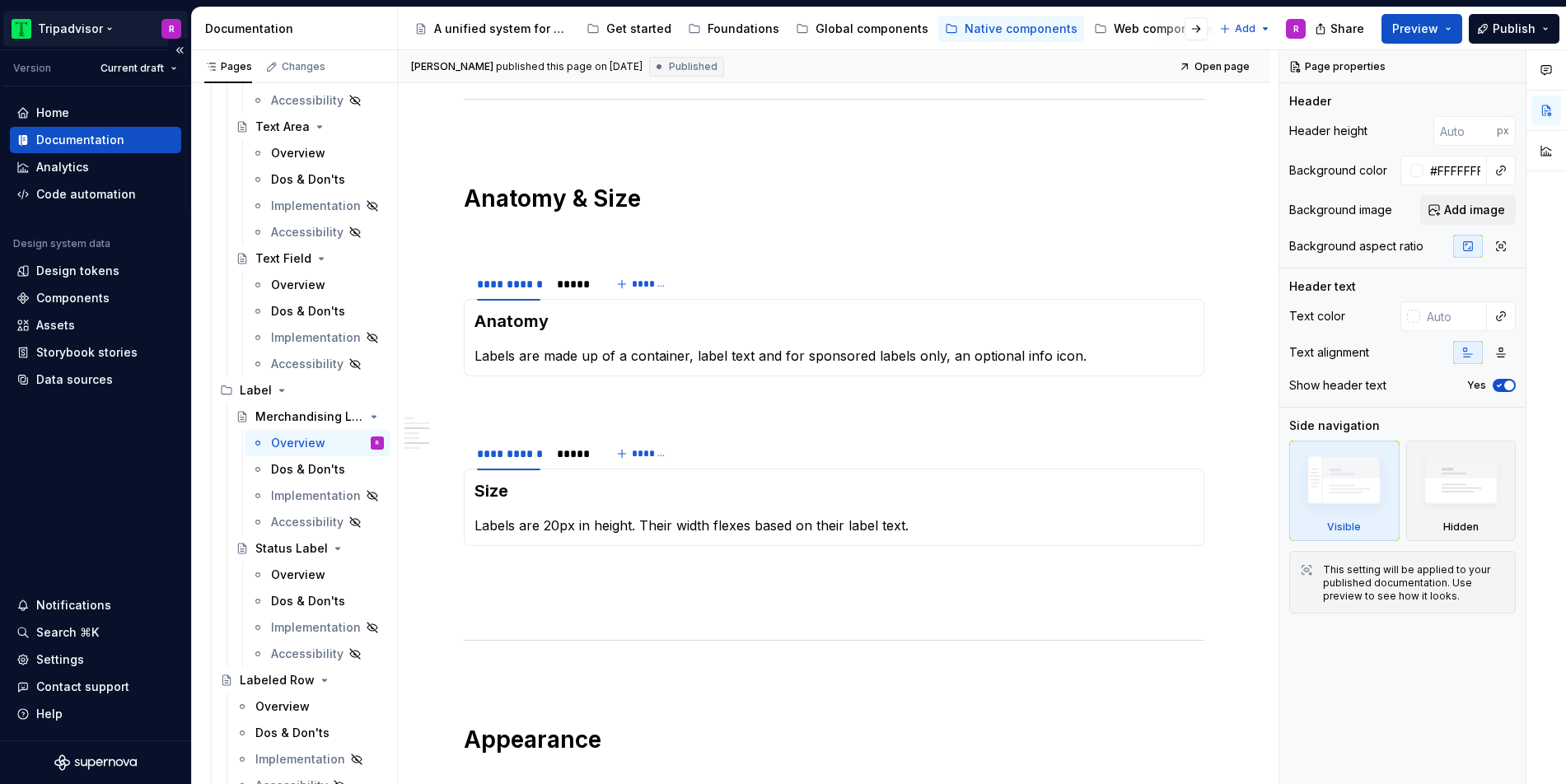
click at [64, 27] on html "Tripadvisor R Version Current draft Home Documentation Analytics Code automatio…" at bounding box center [783, 392] width 1566 height 784
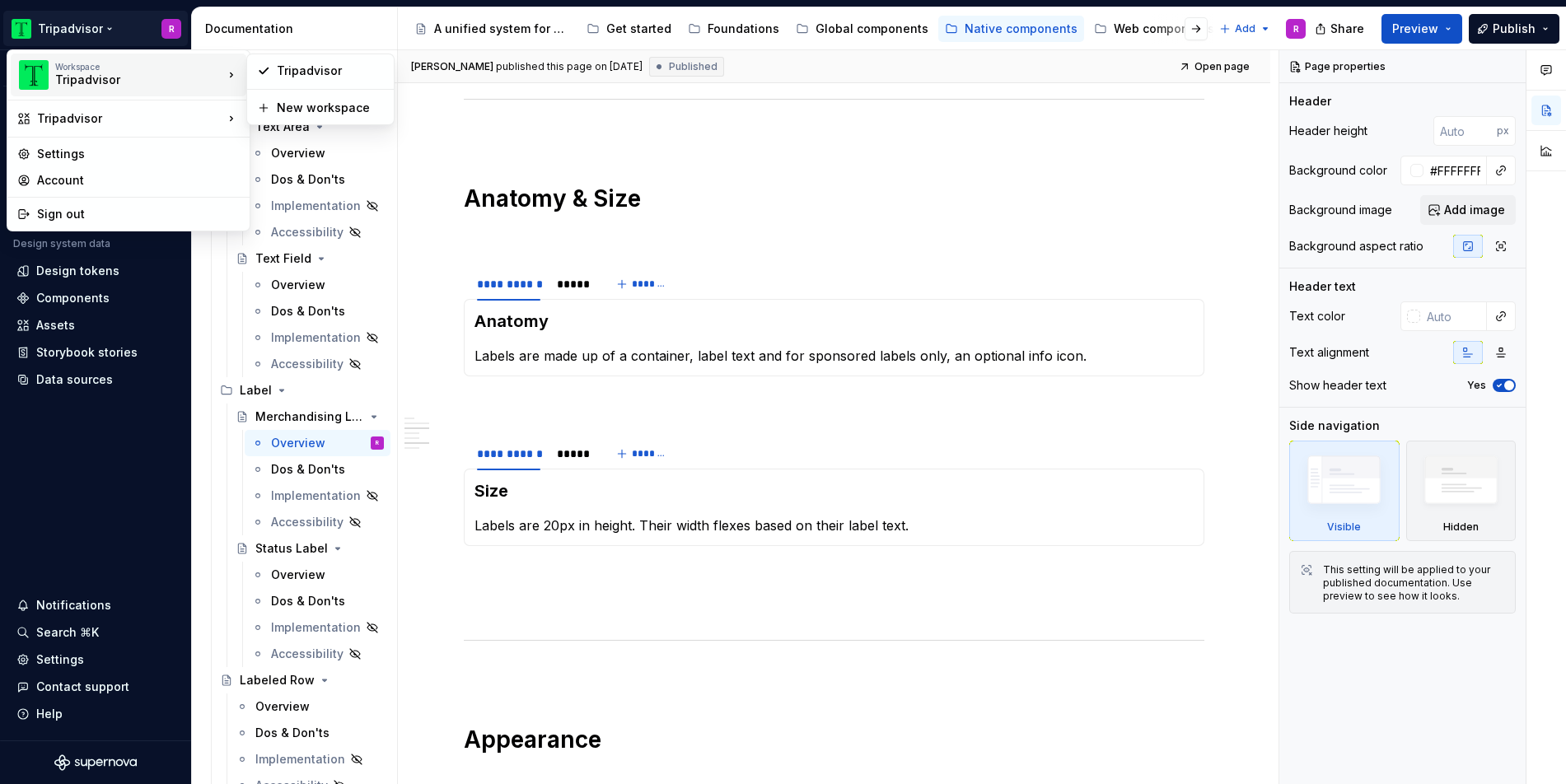
click at [62, 64] on div "Workspace" at bounding box center [139, 67] width 168 height 10
click at [308, 76] on div "Tripadvisor" at bounding box center [330, 70] width 107 height 16
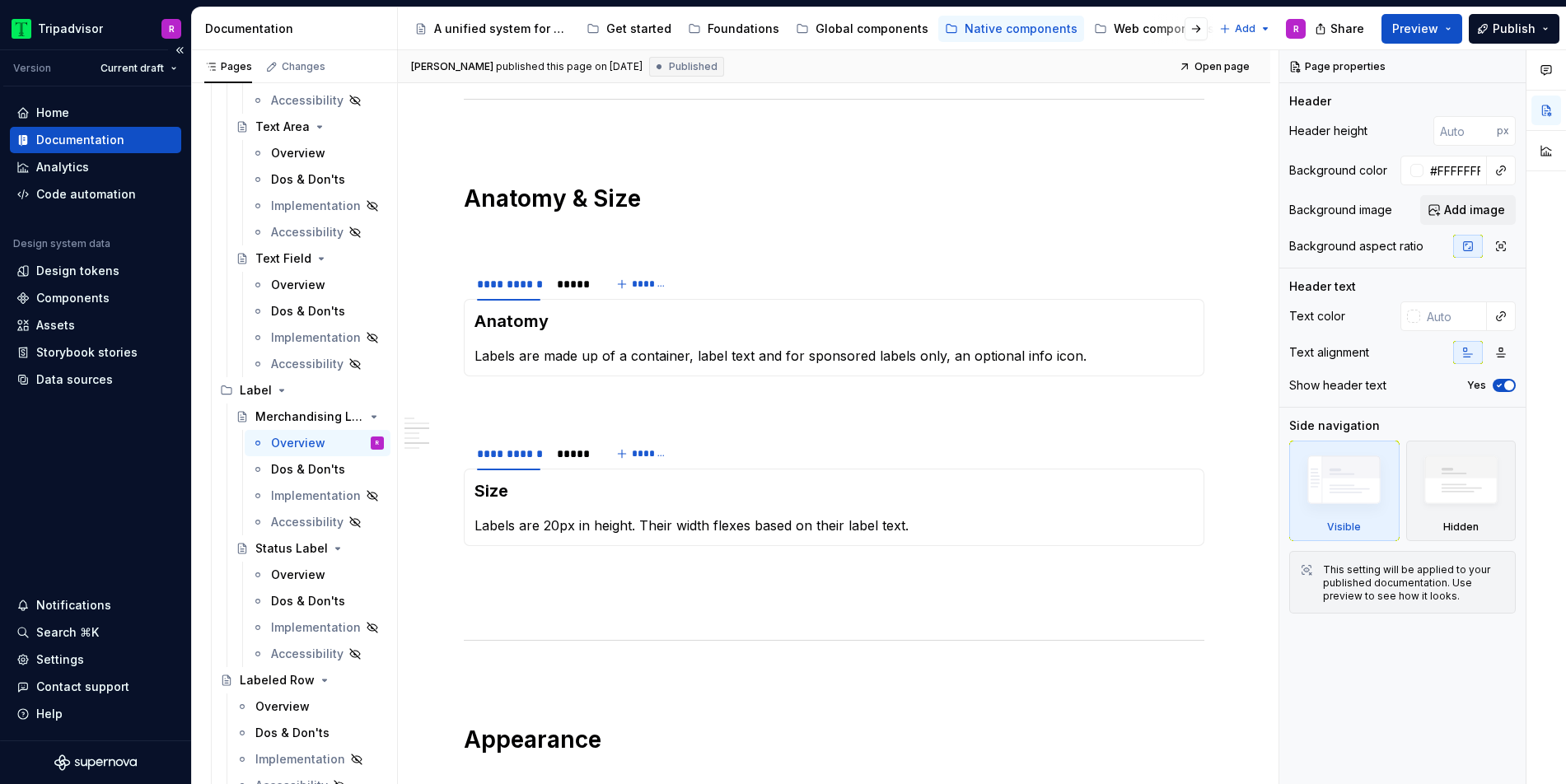
type textarea "*"
